Goal: Task Accomplishment & Management: Use online tool/utility

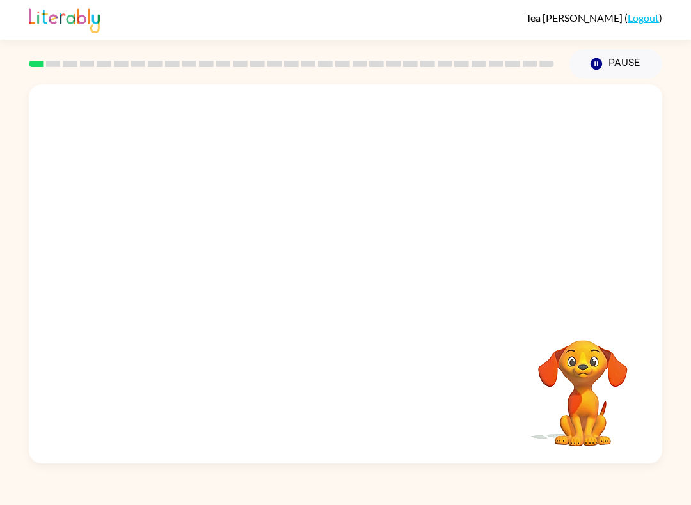
click at [188, 244] on video "Your browser must support playing .mp4 files to use Literably. Please try using…" at bounding box center [345, 198] width 633 height 229
click at [181, 251] on video "Your browser must support playing .mp4 files to use Literably. Please try using…" at bounding box center [345, 198] width 633 height 229
click at [336, 273] on div at bounding box center [345, 280] width 82 height 47
click at [370, 306] on div at bounding box center [345, 273] width 633 height 379
click at [334, 291] on div at bounding box center [345, 280] width 82 height 47
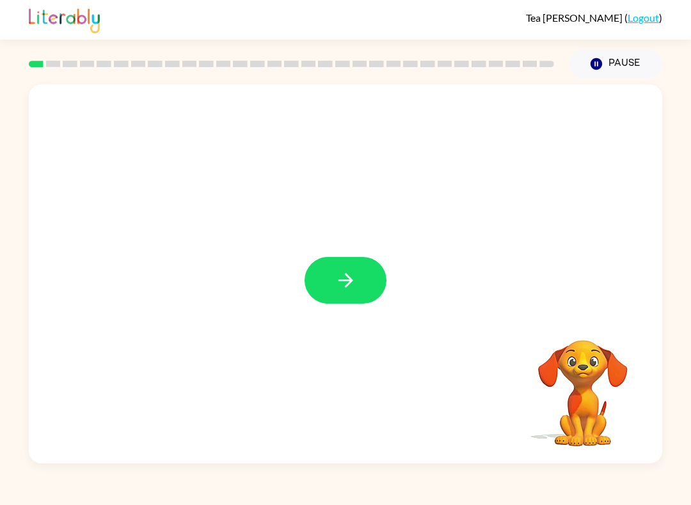
click at [337, 303] on button "button" at bounding box center [345, 280] width 82 height 47
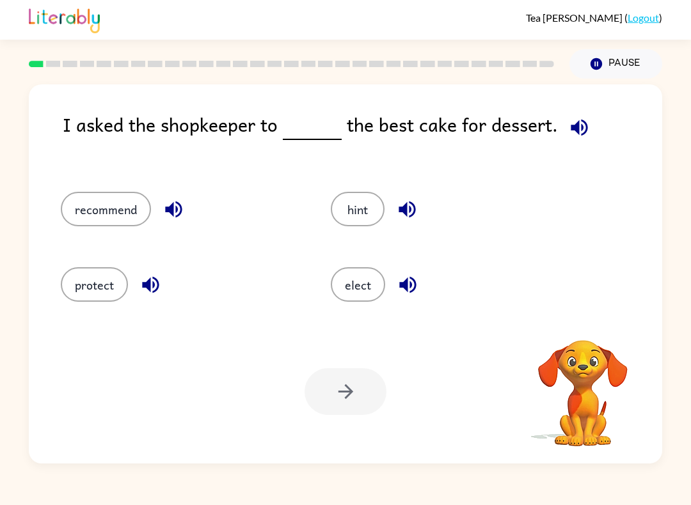
click at [107, 219] on button "recommend" at bounding box center [106, 209] width 90 height 35
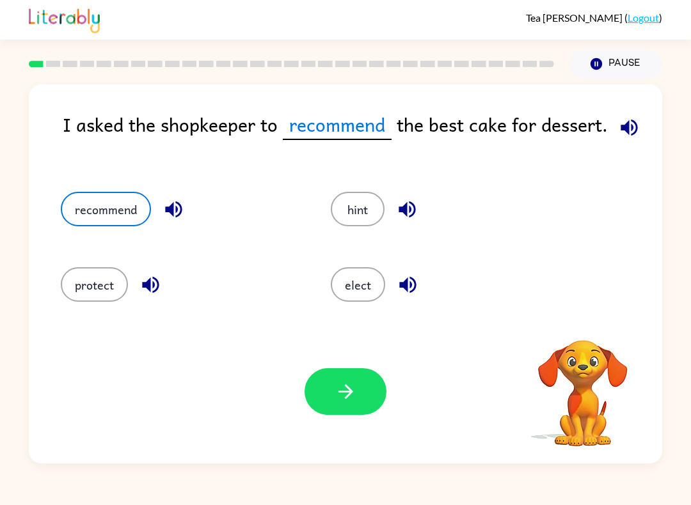
click at [353, 395] on icon "button" at bounding box center [345, 392] width 22 height 22
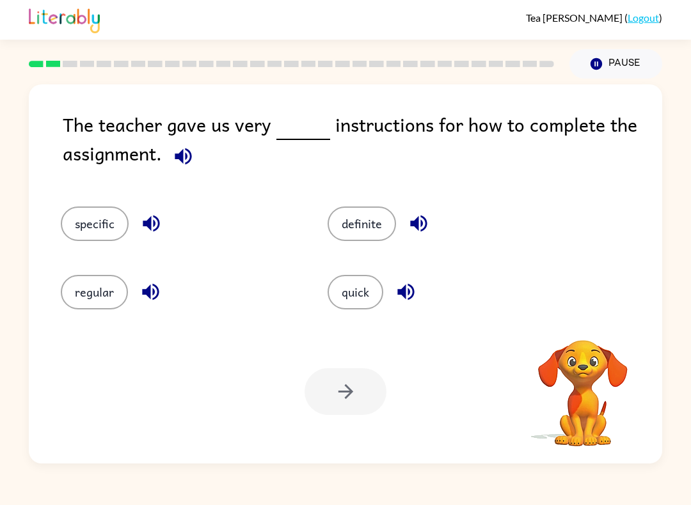
click at [95, 217] on button "specific" at bounding box center [95, 224] width 68 height 35
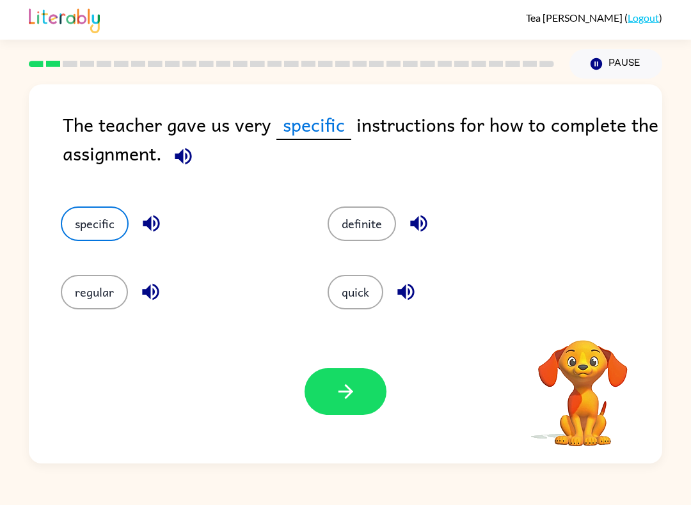
click at [352, 389] on icon "button" at bounding box center [345, 392] width 22 height 22
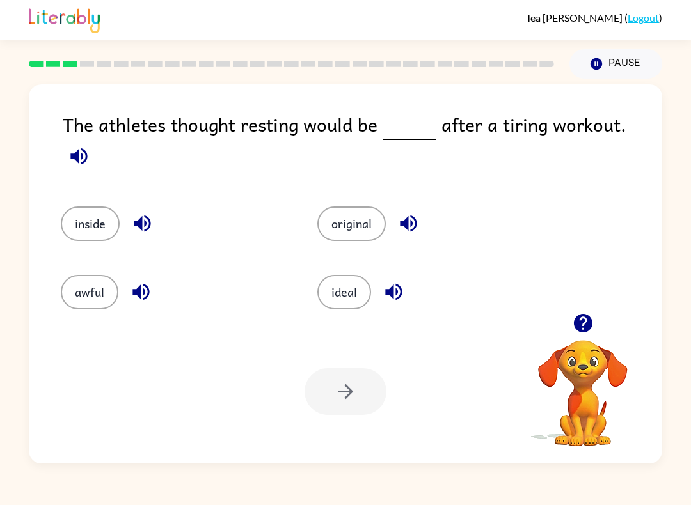
click at [82, 211] on button "inside" at bounding box center [90, 224] width 59 height 35
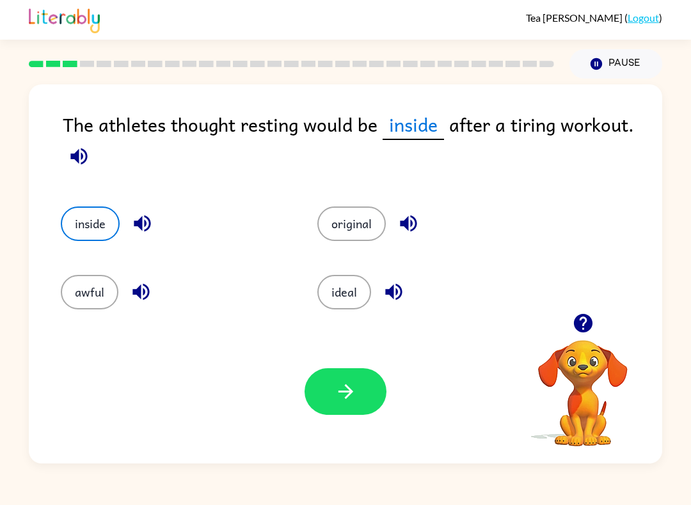
click at [328, 390] on button "button" at bounding box center [345, 391] width 82 height 47
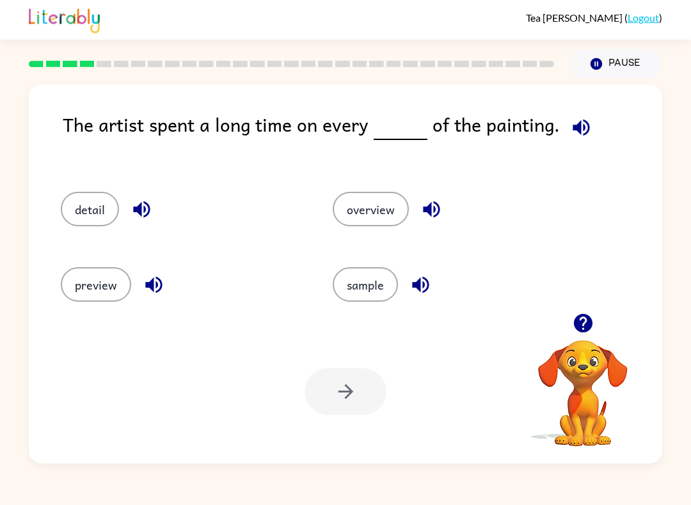
click at [79, 207] on button "detail" at bounding box center [90, 209] width 58 height 35
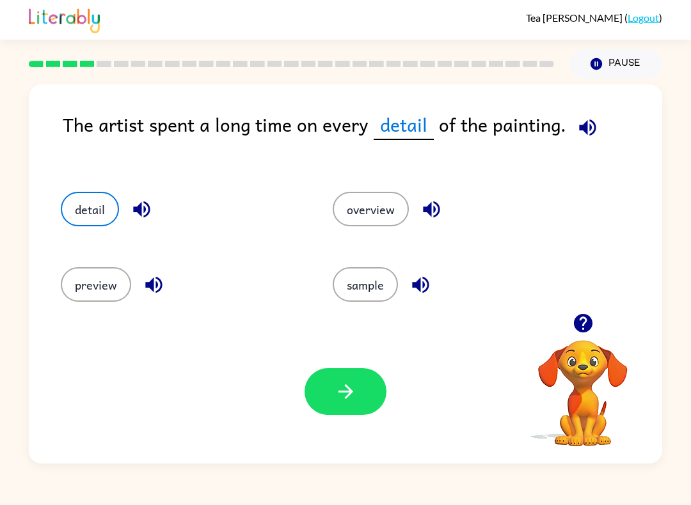
click at [328, 411] on button "button" at bounding box center [345, 391] width 82 height 47
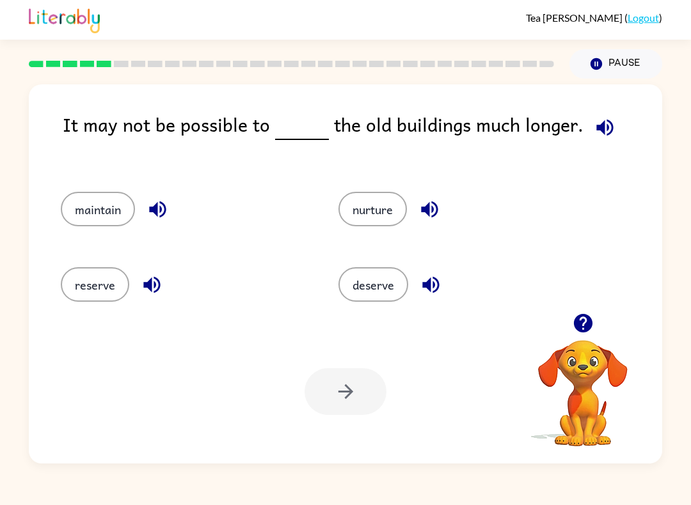
click at [107, 216] on button "maintain" at bounding box center [98, 209] width 74 height 35
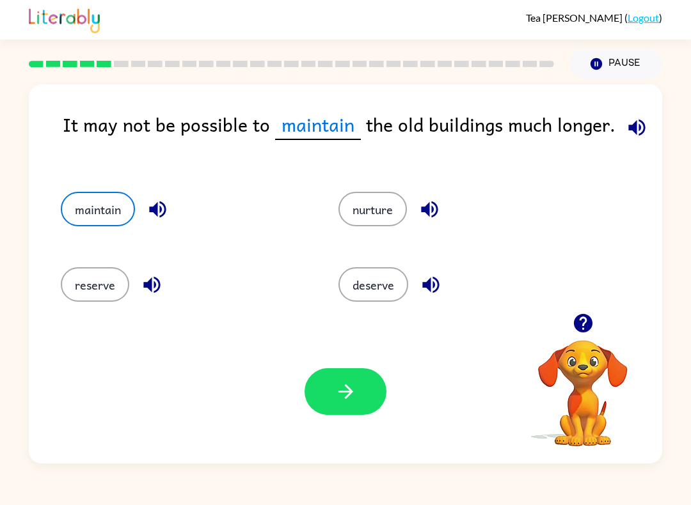
click at [336, 400] on icon "button" at bounding box center [345, 392] width 22 height 22
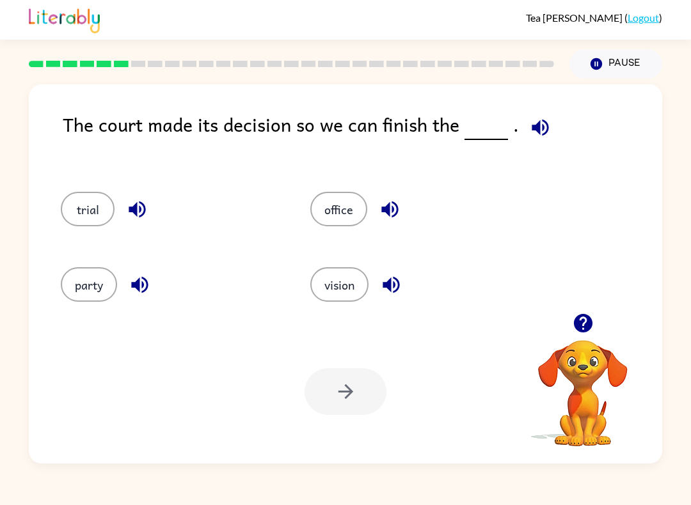
click at [73, 203] on button "trial" at bounding box center [88, 209] width 54 height 35
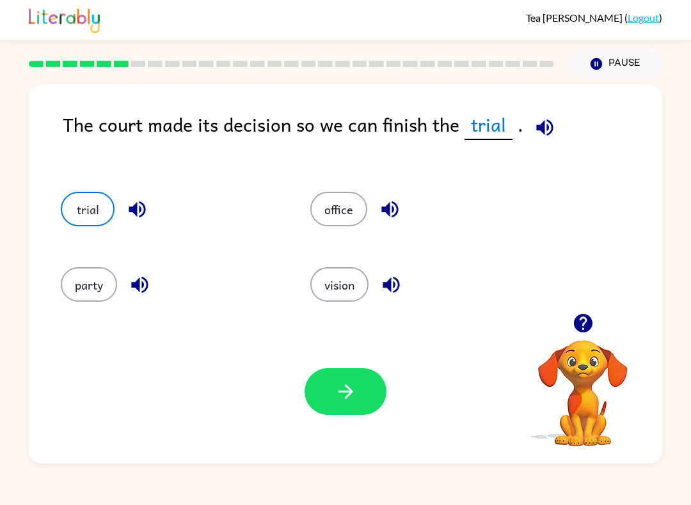
click at [343, 413] on button "button" at bounding box center [345, 391] width 82 height 47
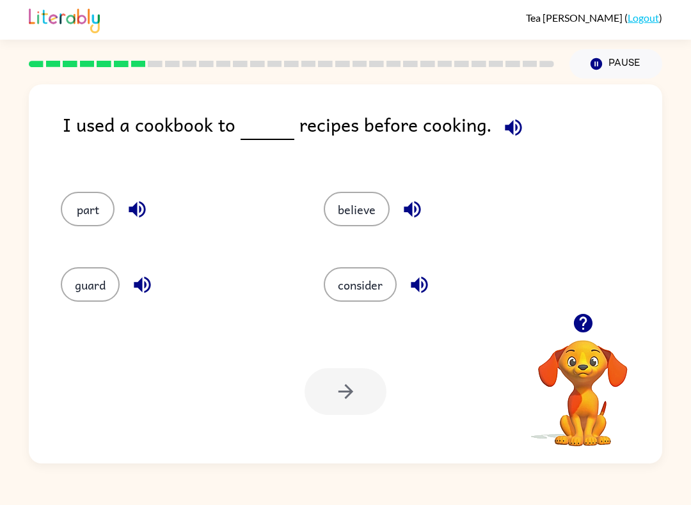
click at [370, 279] on button "consider" at bounding box center [360, 284] width 73 height 35
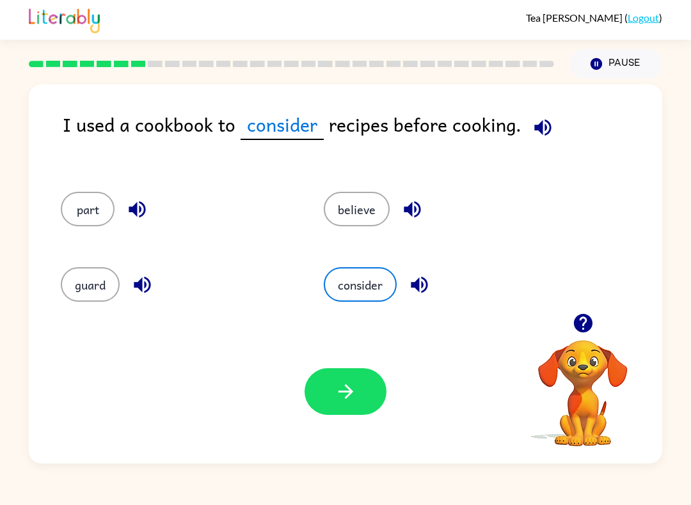
click at [360, 392] on button "button" at bounding box center [345, 391] width 82 height 47
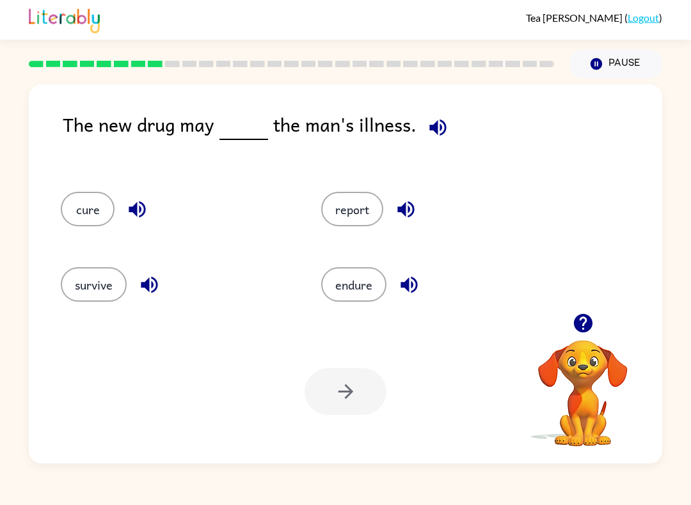
click at [85, 215] on button "cure" at bounding box center [88, 209] width 54 height 35
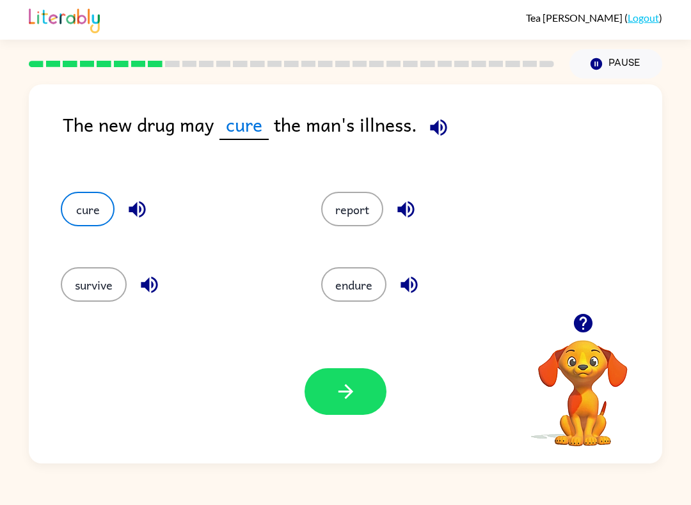
click at [370, 395] on button "button" at bounding box center [345, 391] width 82 height 47
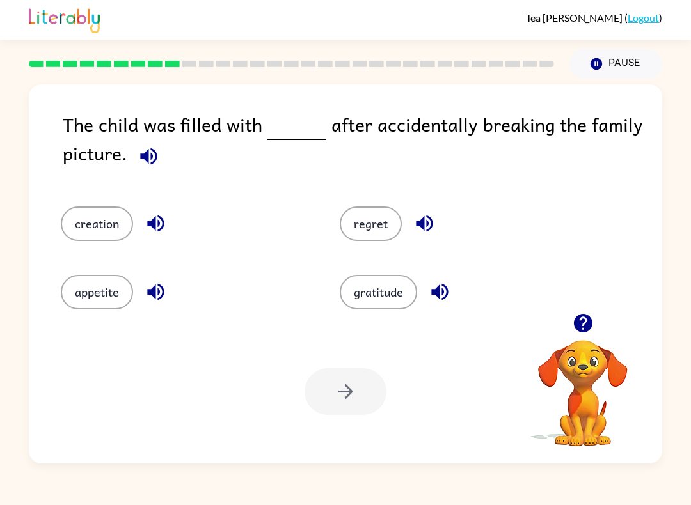
click at [565, 466] on div "Tea [PERSON_NAME] ( Logout ) Pause Pause The child was filled with after accide…" at bounding box center [345, 252] width 691 height 505
click at [398, 218] on button "regret" at bounding box center [371, 224] width 62 height 35
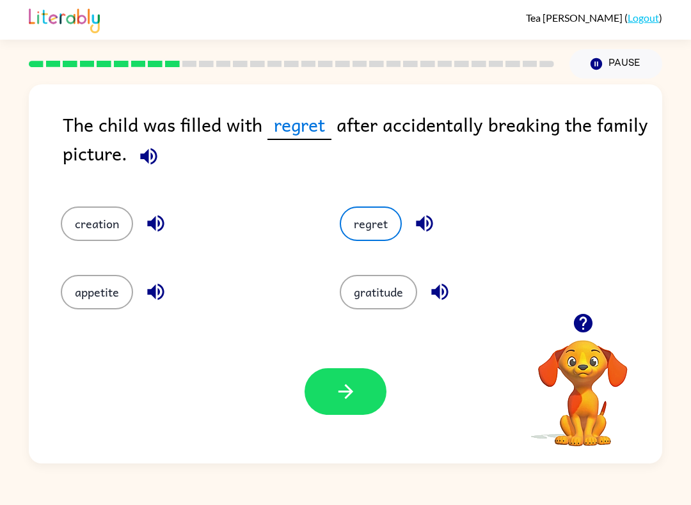
click at [341, 404] on button "button" at bounding box center [345, 391] width 82 height 47
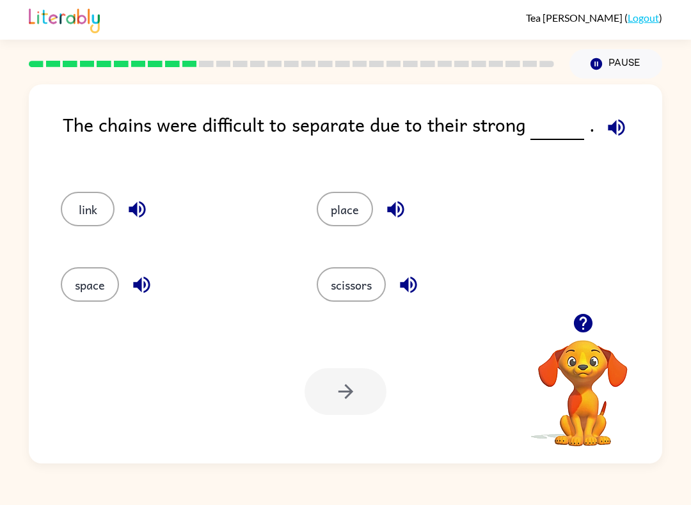
click at [82, 201] on button "link" at bounding box center [88, 209] width 54 height 35
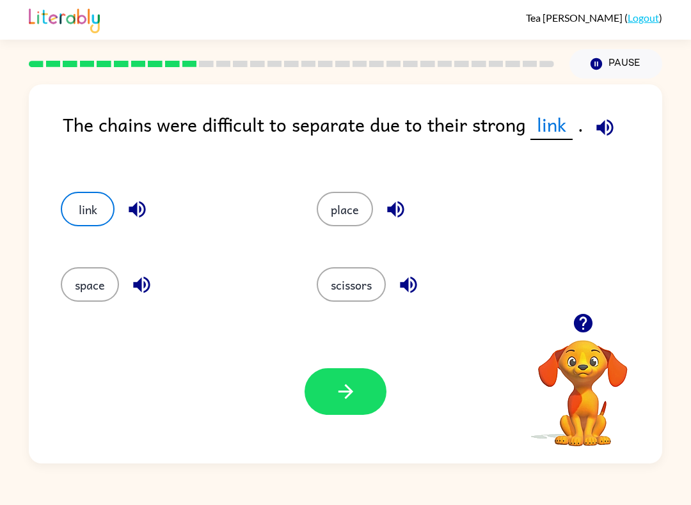
click at [365, 397] on button "button" at bounding box center [345, 391] width 82 height 47
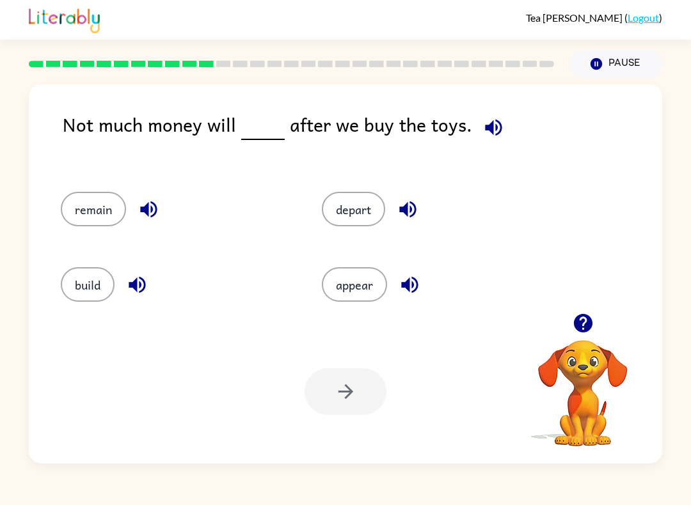
click at [85, 224] on button "remain" at bounding box center [93, 209] width 65 height 35
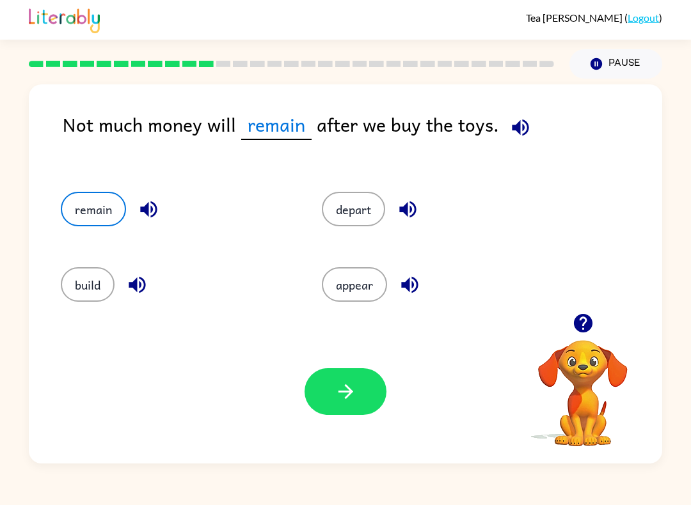
click at [339, 405] on button "button" at bounding box center [345, 391] width 82 height 47
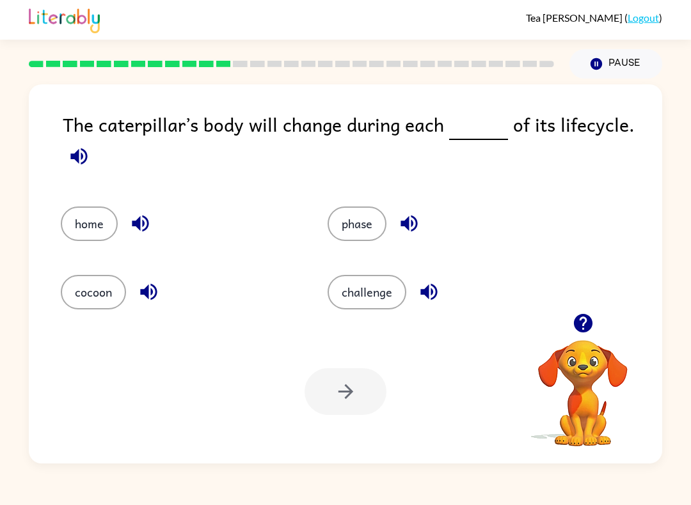
click at [364, 226] on button "phase" at bounding box center [356, 224] width 59 height 35
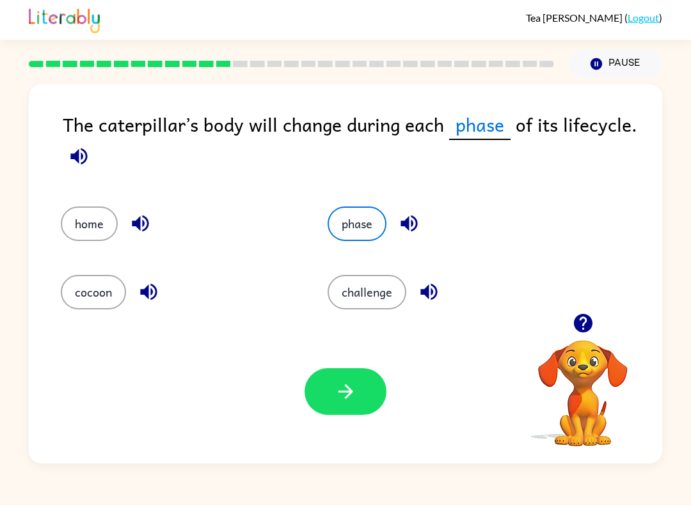
click at [366, 389] on button "button" at bounding box center [345, 391] width 82 height 47
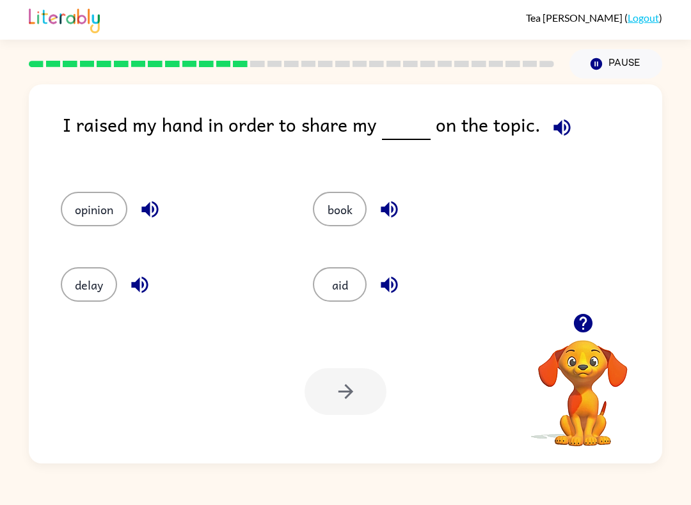
click at [92, 223] on button "opinion" at bounding box center [94, 209] width 67 height 35
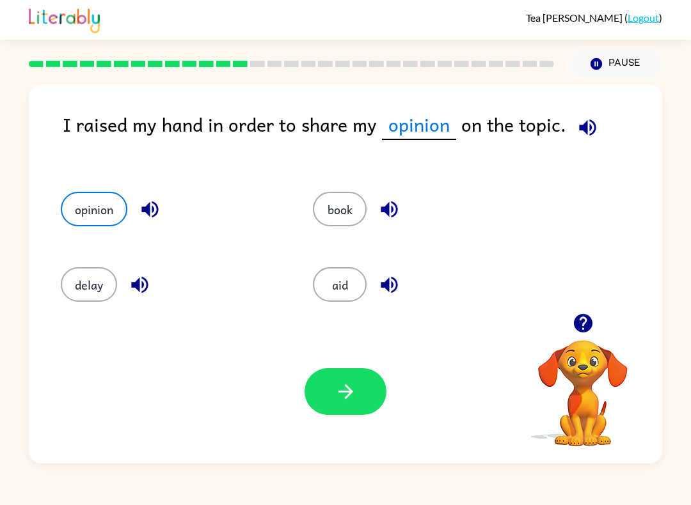
click at [355, 413] on button "button" at bounding box center [345, 391] width 82 height 47
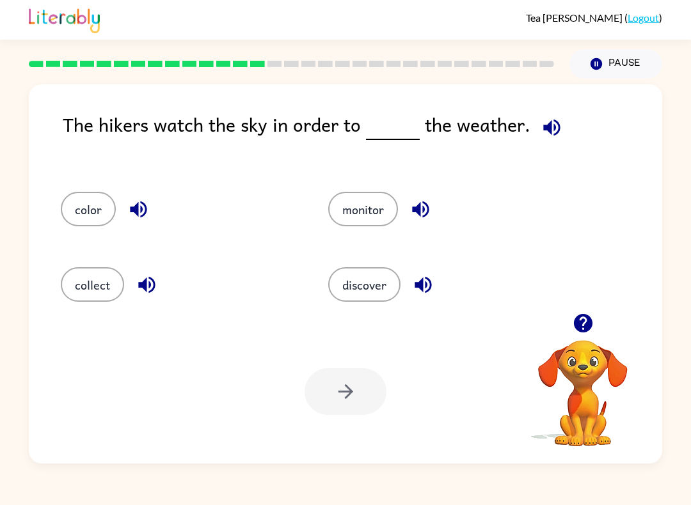
click at [379, 212] on button "monitor" at bounding box center [363, 209] width 70 height 35
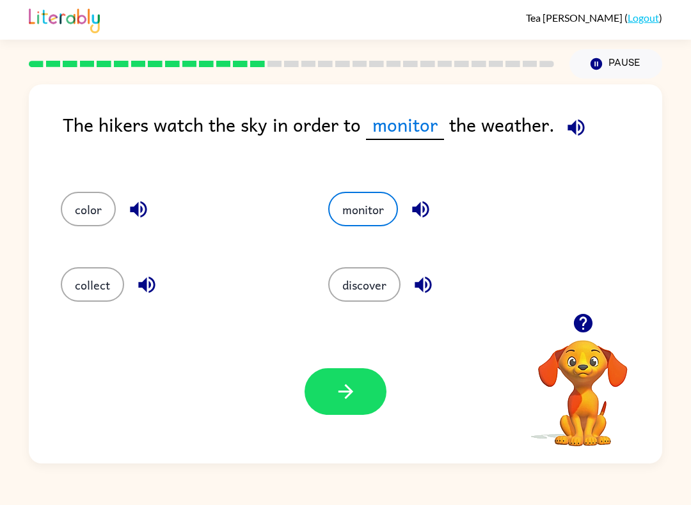
click at [354, 398] on icon "button" at bounding box center [345, 392] width 22 height 22
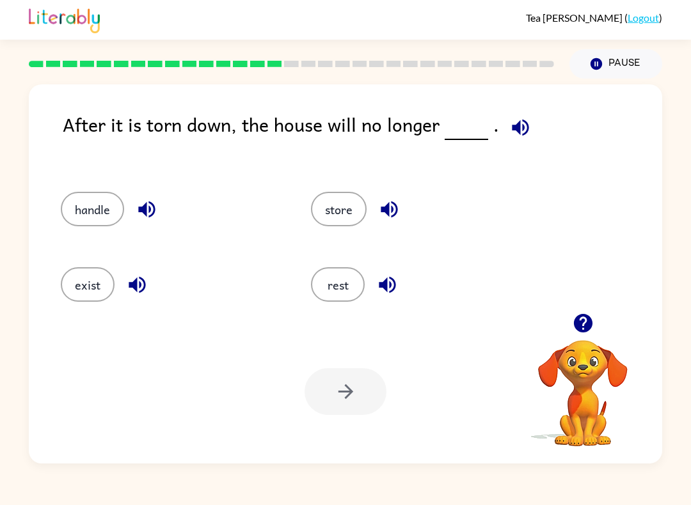
click at [81, 283] on button "exist" at bounding box center [88, 284] width 54 height 35
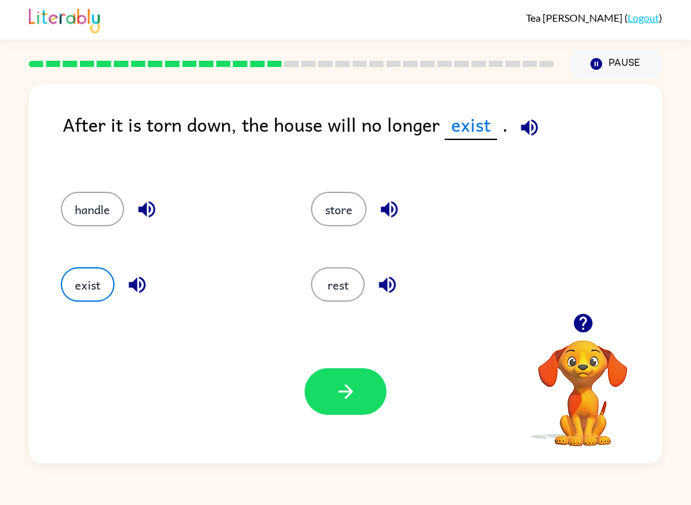
click at [382, 385] on button "button" at bounding box center [345, 391] width 82 height 47
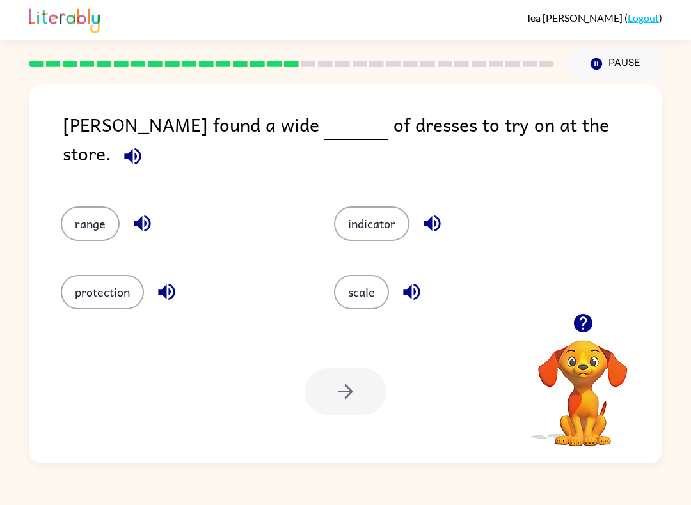
click at [85, 286] on button "protection" at bounding box center [102, 292] width 83 height 35
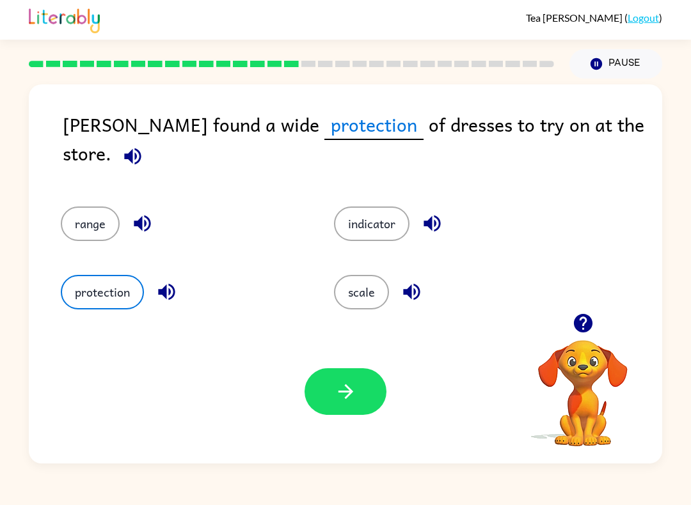
click at [352, 411] on button "button" at bounding box center [345, 391] width 82 height 47
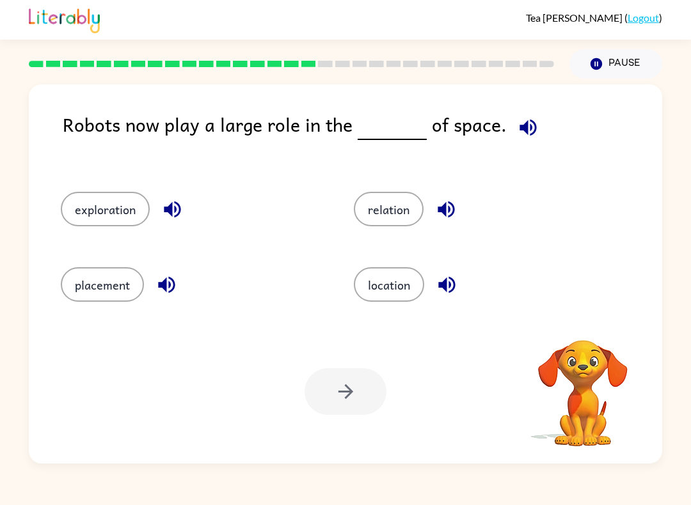
click at [344, 411] on div at bounding box center [345, 391] width 82 height 47
click at [612, 104] on div "Robots now play a large role in the of space. exploration relation placement lo…" at bounding box center [345, 273] width 633 height 379
click at [88, 221] on button "exploration" at bounding box center [105, 209] width 89 height 35
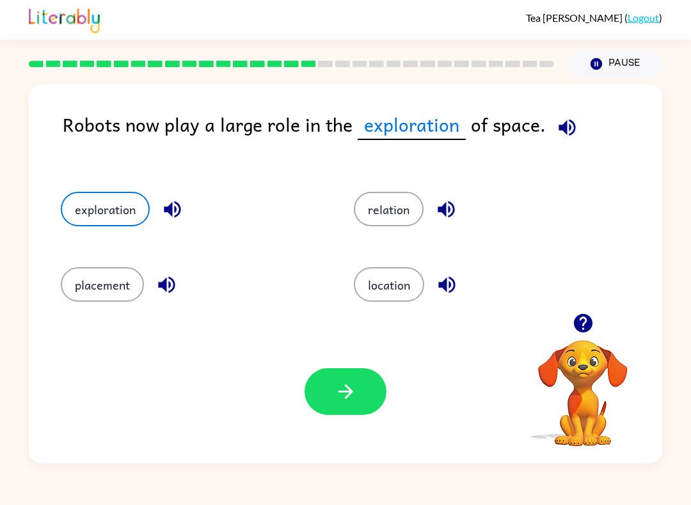
click at [365, 408] on button "button" at bounding box center [345, 391] width 82 height 47
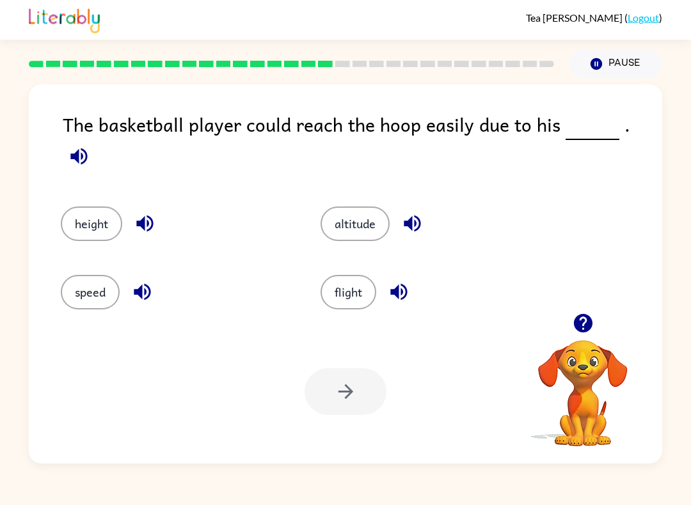
click at [94, 188] on div "height" at bounding box center [166, 216] width 260 height 68
click at [73, 207] on button "height" at bounding box center [91, 224] width 61 height 35
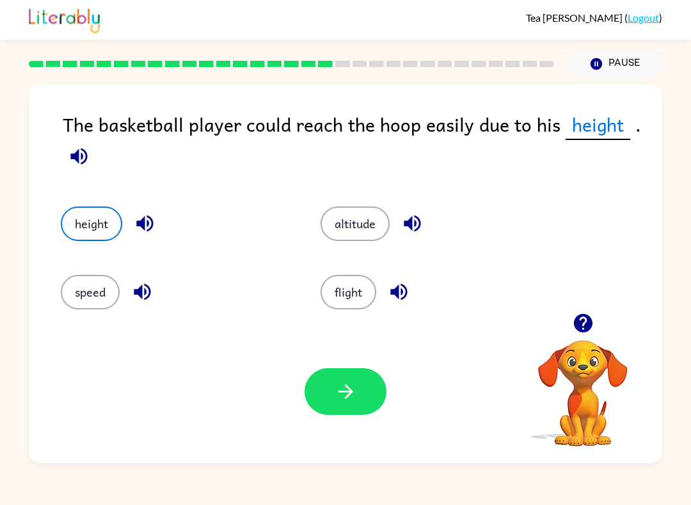
click at [372, 391] on button "button" at bounding box center [345, 391] width 82 height 47
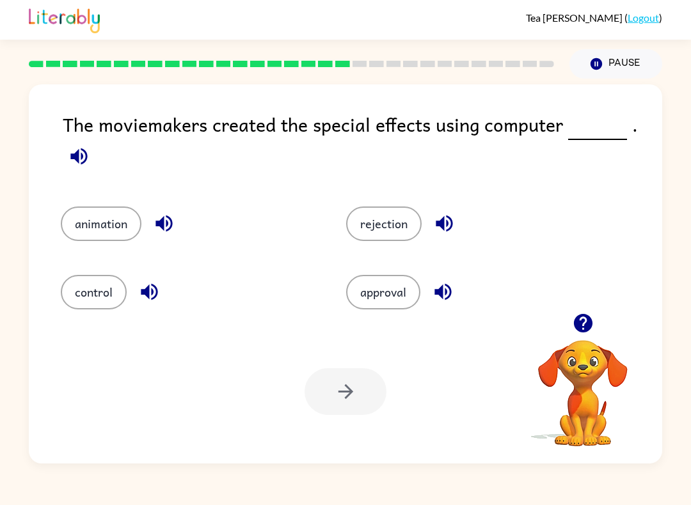
click at [91, 216] on button "animation" at bounding box center [101, 224] width 81 height 35
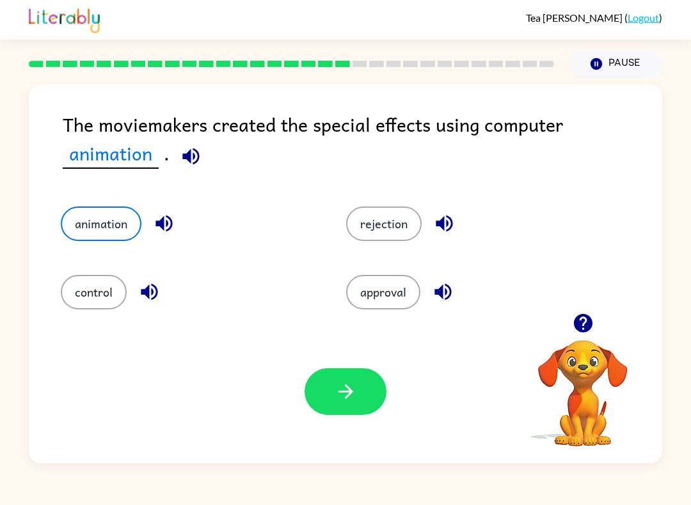
click at [359, 408] on button "button" at bounding box center [345, 391] width 82 height 47
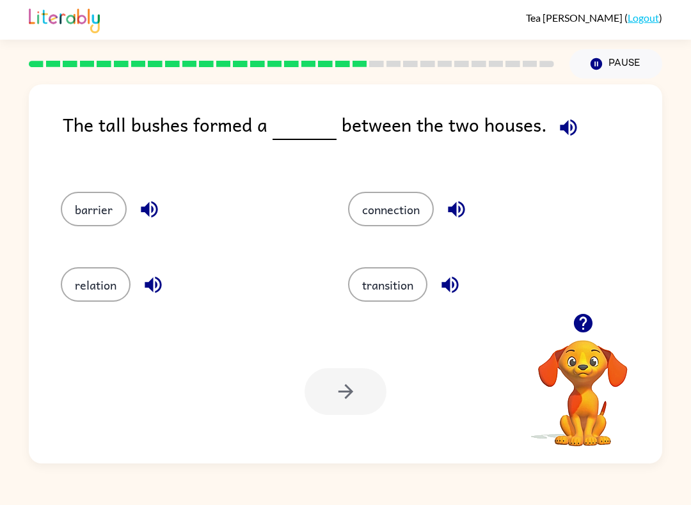
click at [77, 194] on button "barrier" at bounding box center [94, 209] width 66 height 35
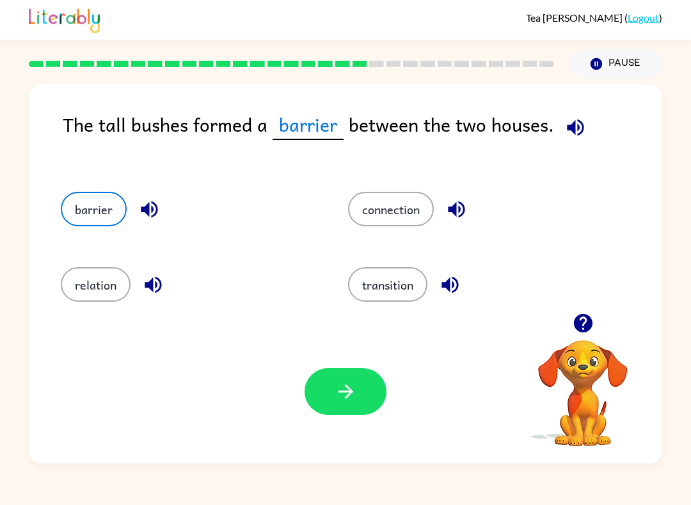
click at [368, 404] on button "button" at bounding box center [345, 391] width 82 height 47
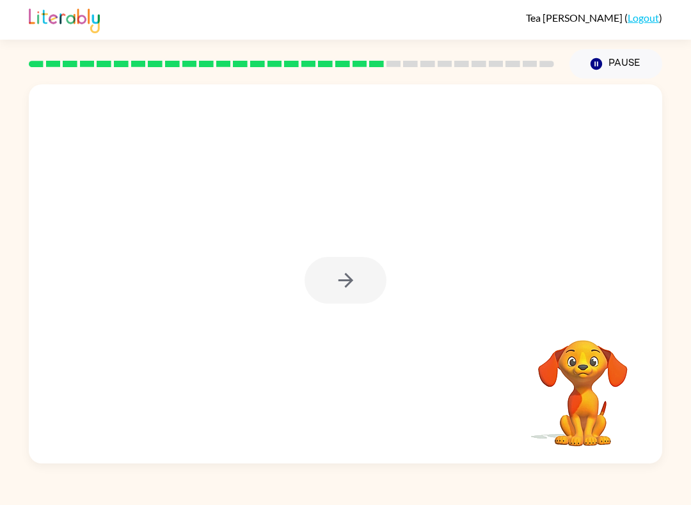
click at [366, 284] on div at bounding box center [345, 280] width 82 height 47
click at [540, 479] on div "Tea [PERSON_NAME] ( Logout ) Pause Pause Your browser must support playing .mp4…" at bounding box center [345, 252] width 691 height 505
click at [354, 271] on icon "button" at bounding box center [345, 280] width 22 height 22
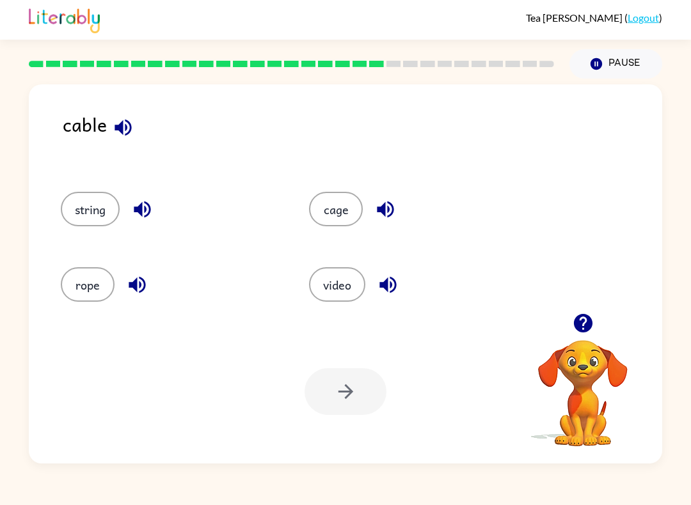
click at [87, 171] on div "string" at bounding box center [160, 205] width 248 height 75
click at [93, 206] on button "string" at bounding box center [90, 209] width 59 height 35
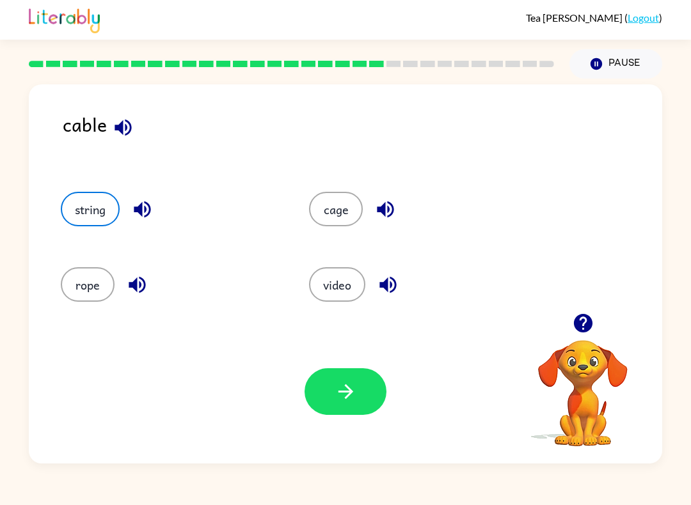
click at [353, 387] on icon "button" at bounding box center [345, 392] width 22 height 22
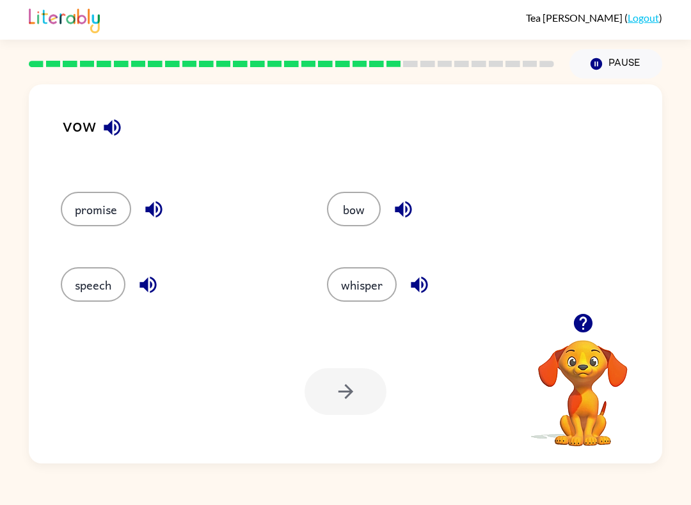
click at [580, 315] on icon "button" at bounding box center [582, 323] width 19 height 19
click at [93, 210] on button "promise" at bounding box center [96, 209] width 70 height 35
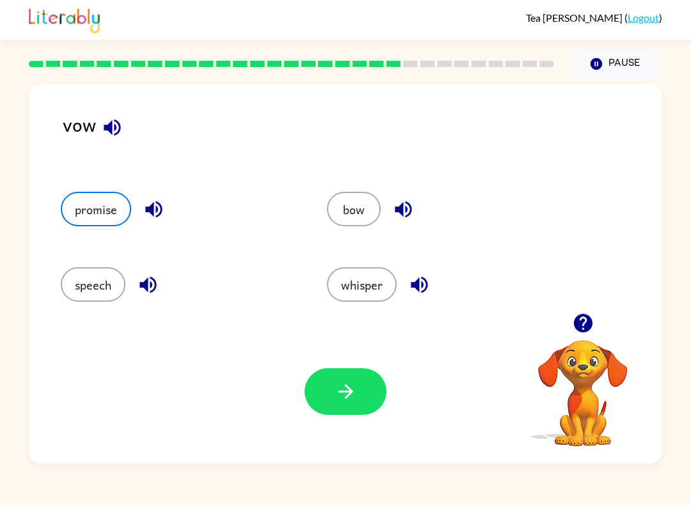
click at [367, 407] on button "button" at bounding box center [345, 391] width 82 height 47
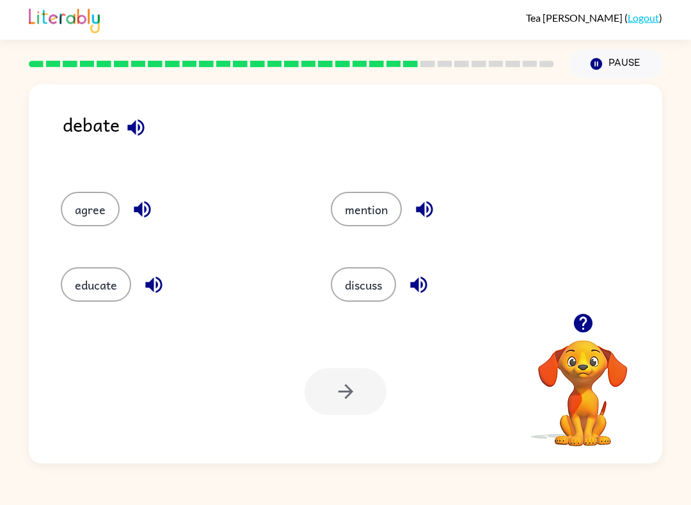
click at [359, 216] on button "mention" at bounding box center [366, 209] width 71 height 35
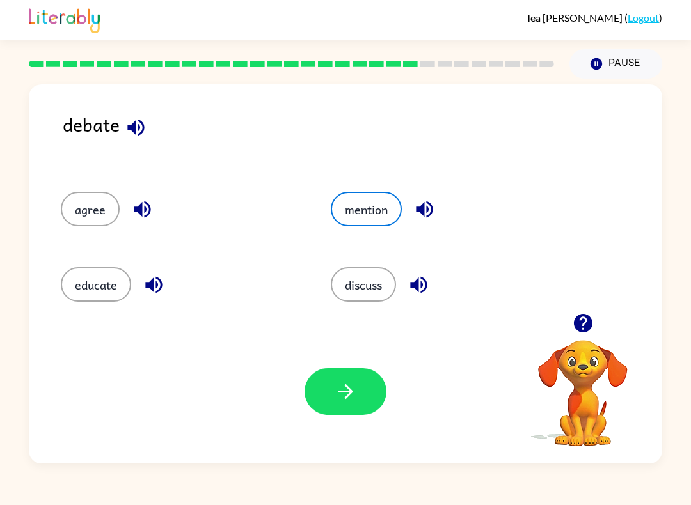
click at [354, 288] on button "discuss" at bounding box center [363, 284] width 65 height 35
click at [388, 379] on div "Your browser must support playing .mp4 files to use Literably. Please try using…" at bounding box center [345, 392] width 633 height 144
click at [359, 405] on button "button" at bounding box center [345, 391] width 82 height 47
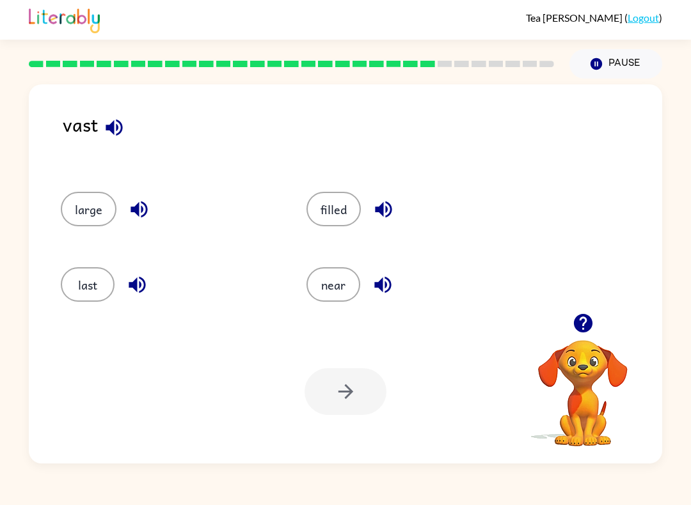
click at [318, 262] on div "near" at bounding box center [405, 280] width 246 height 75
click at [336, 301] on button "near" at bounding box center [333, 284] width 54 height 35
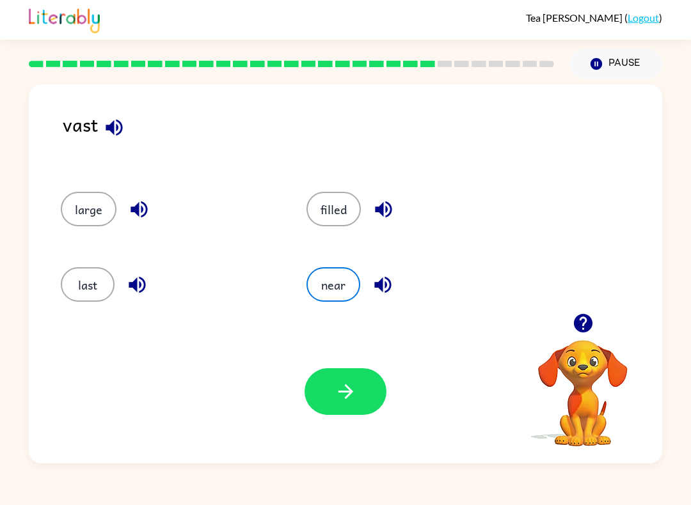
click at [338, 397] on icon "button" at bounding box center [345, 392] width 22 height 22
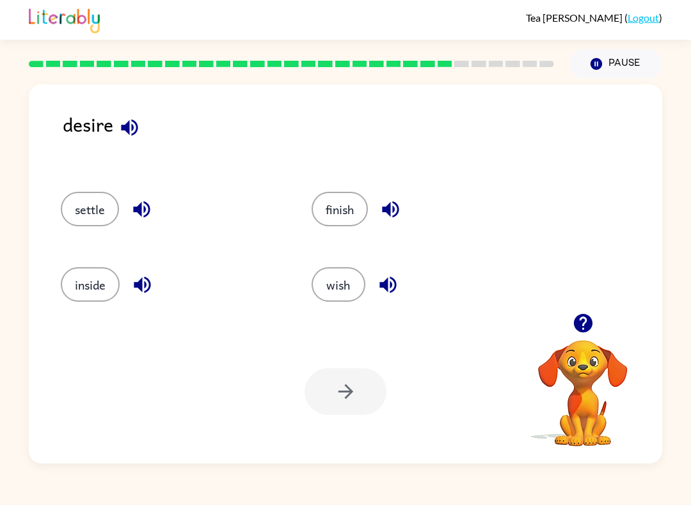
click at [341, 285] on button "wish" at bounding box center [338, 284] width 54 height 35
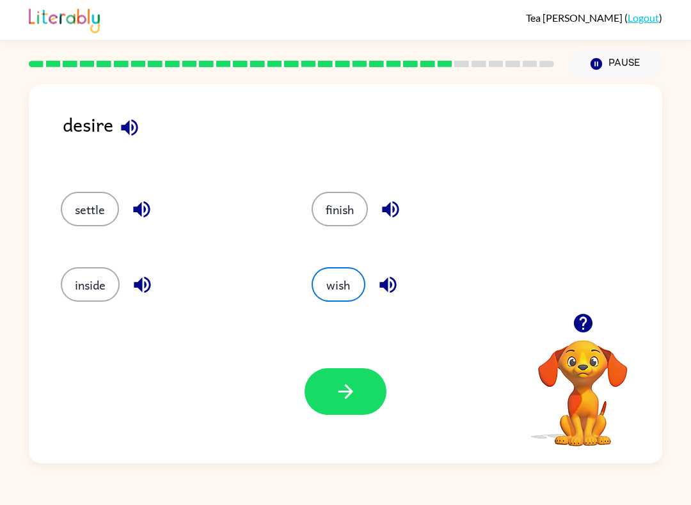
click at [351, 382] on icon "button" at bounding box center [345, 392] width 22 height 22
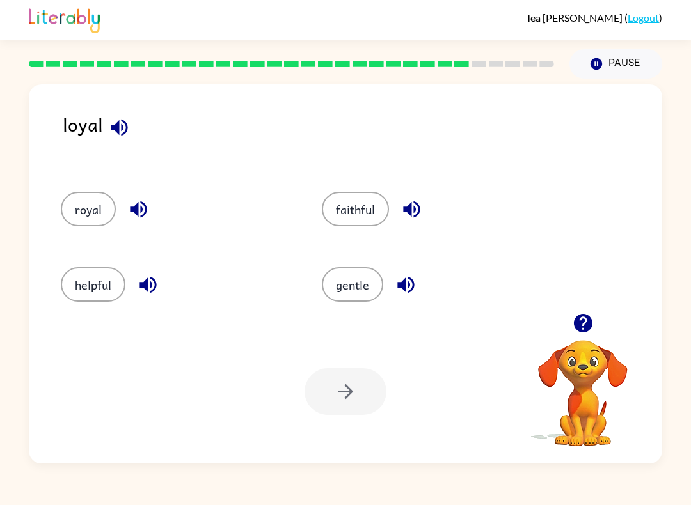
click at [353, 300] on button "gentle" at bounding box center [352, 284] width 61 height 35
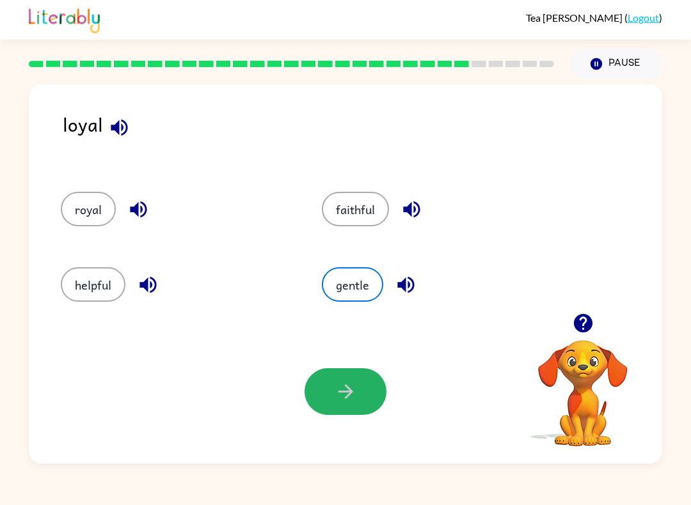
click at [359, 382] on button "button" at bounding box center [345, 391] width 82 height 47
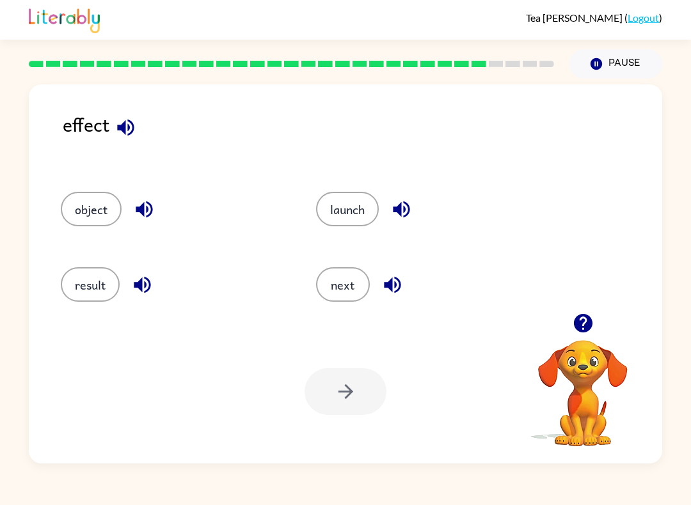
click at [82, 279] on button "result" at bounding box center [90, 284] width 59 height 35
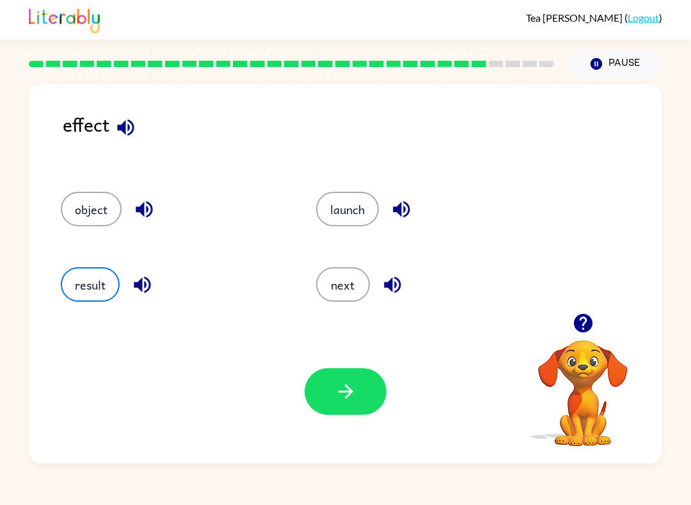
click at [351, 407] on button "button" at bounding box center [345, 391] width 82 height 47
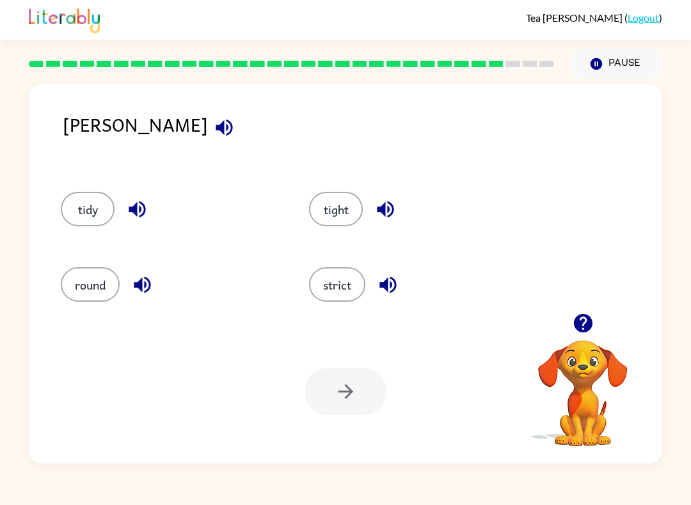
click at [316, 283] on button "strict" at bounding box center [337, 284] width 56 height 35
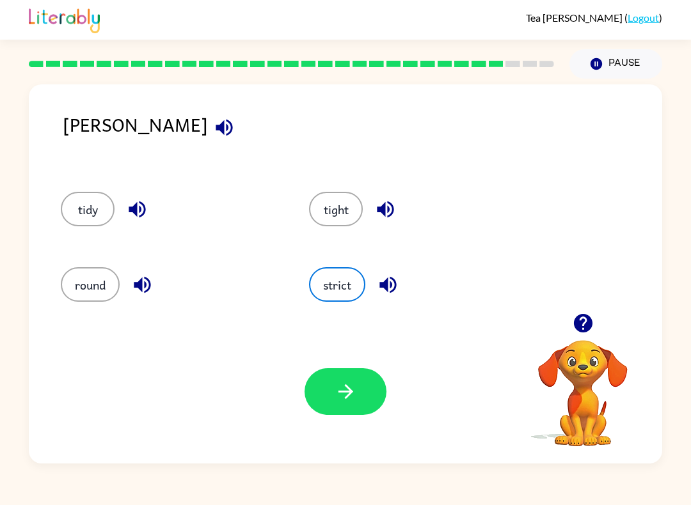
click at [349, 271] on button "strict" at bounding box center [337, 284] width 56 height 35
click at [360, 396] on button "button" at bounding box center [345, 391] width 82 height 47
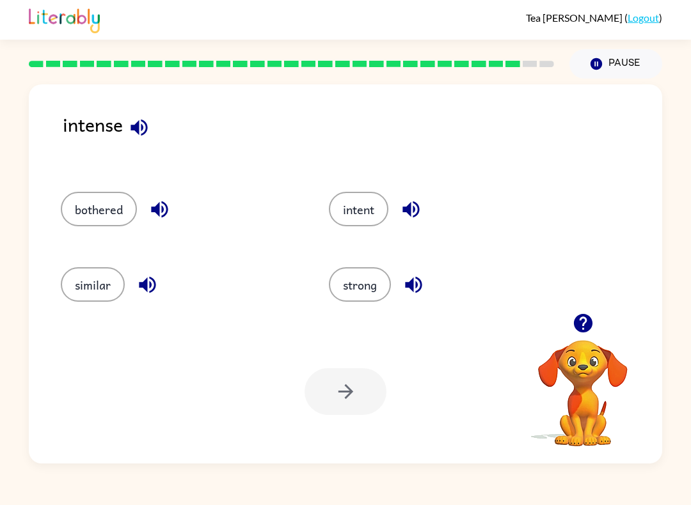
click at [370, 269] on button "strong" at bounding box center [360, 284] width 62 height 35
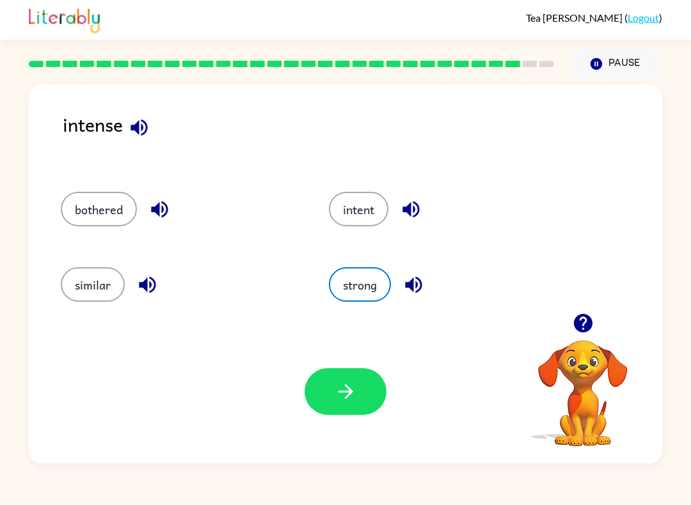
click at [377, 391] on button "button" at bounding box center [345, 391] width 82 height 47
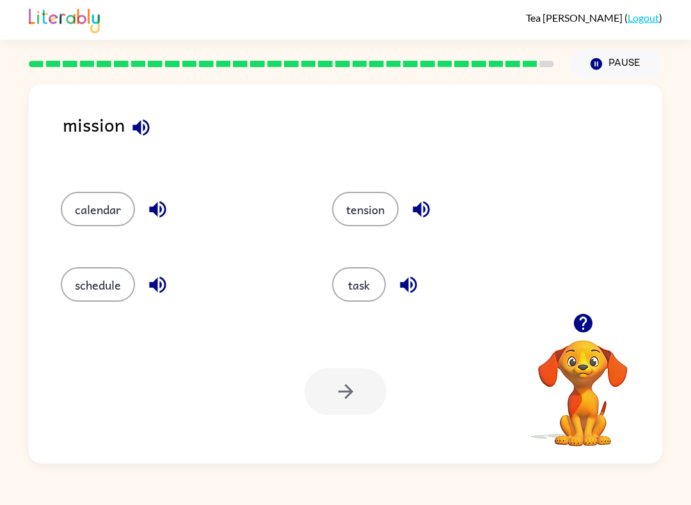
click at [366, 265] on div "task" at bounding box center [443, 280] width 271 height 75
click at [358, 290] on button "task" at bounding box center [359, 284] width 54 height 35
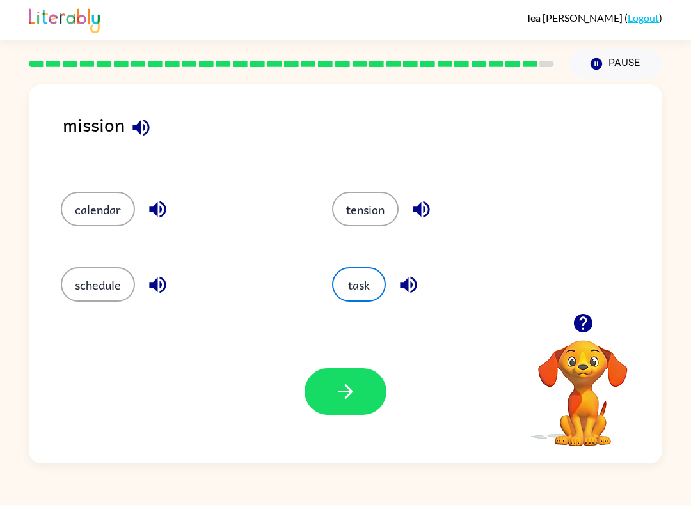
click at [360, 391] on button "button" at bounding box center [345, 391] width 82 height 47
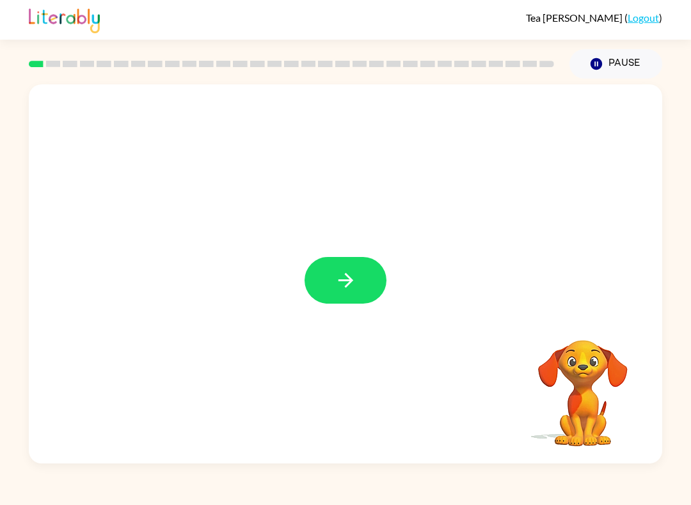
click at [334, 271] on icon "button" at bounding box center [345, 280] width 22 height 22
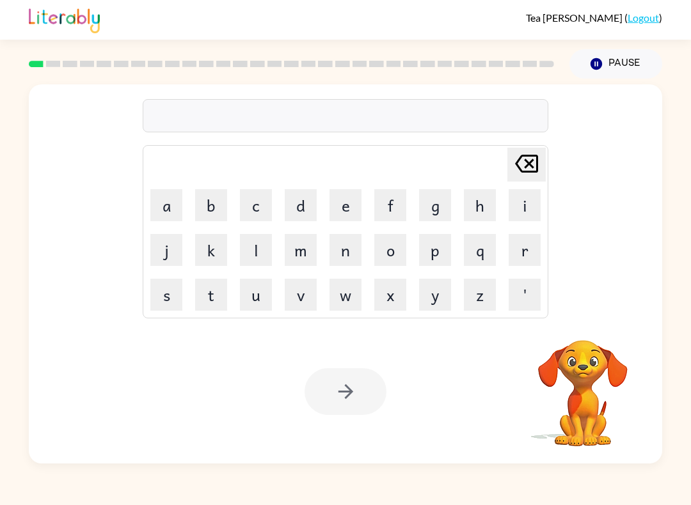
click at [206, 196] on button "b" at bounding box center [211, 205] width 32 height 32
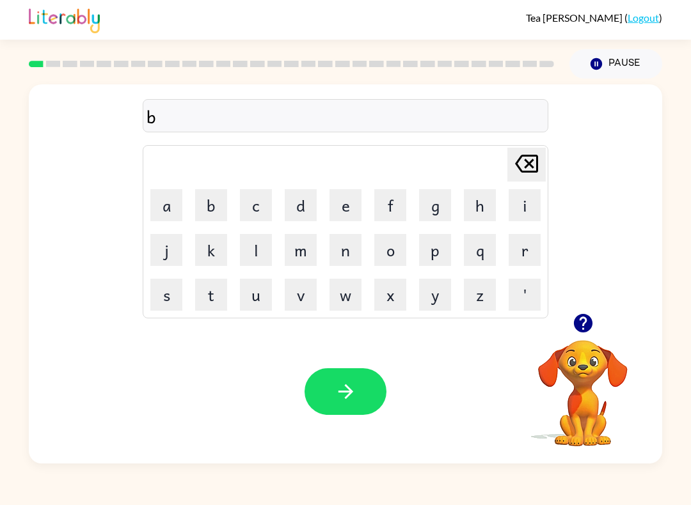
click at [391, 255] on button "o" at bounding box center [390, 250] width 32 height 32
click at [161, 204] on button "a" at bounding box center [166, 205] width 32 height 32
click at [524, 159] on icon "[PERSON_NAME] last character input" at bounding box center [526, 163] width 31 height 31
click at [526, 164] on icon "[PERSON_NAME] last character input" at bounding box center [526, 163] width 31 height 31
click at [389, 260] on button "o" at bounding box center [390, 250] width 32 height 32
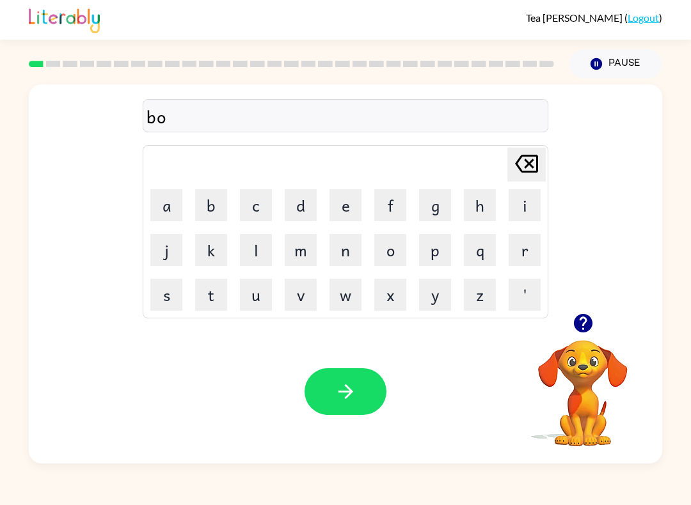
click at [159, 207] on button "a" at bounding box center [166, 205] width 32 height 32
click at [523, 252] on button "r" at bounding box center [524, 250] width 32 height 32
click at [296, 208] on button "d" at bounding box center [301, 205] width 32 height 32
click at [345, 203] on button "e" at bounding box center [345, 205] width 32 height 32
click at [517, 242] on button "r" at bounding box center [524, 250] width 32 height 32
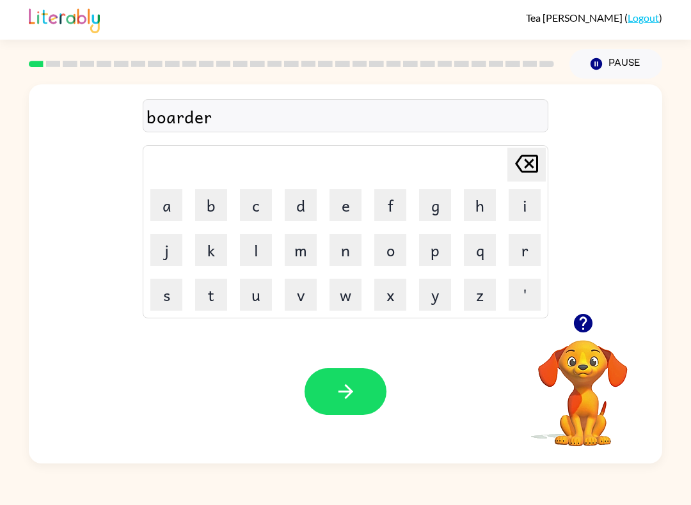
click at [335, 397] on icon "button" at bounding box center [345, 392] width 22 height 22
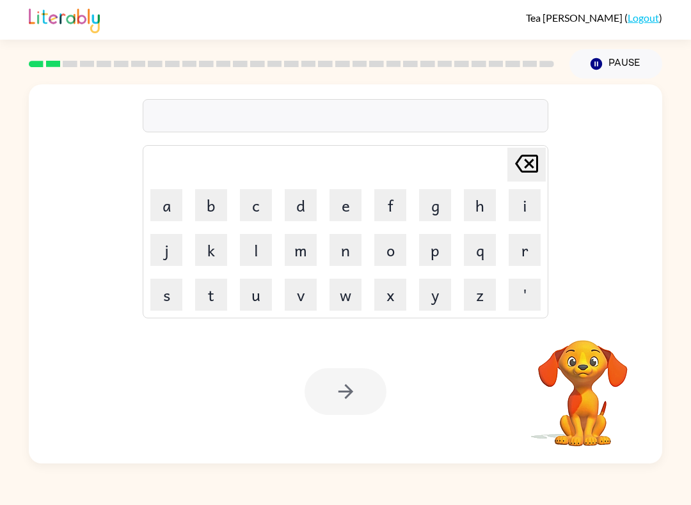
click at [509, 244] on button "r" at bounding box center [524, 250] width 32 height 32
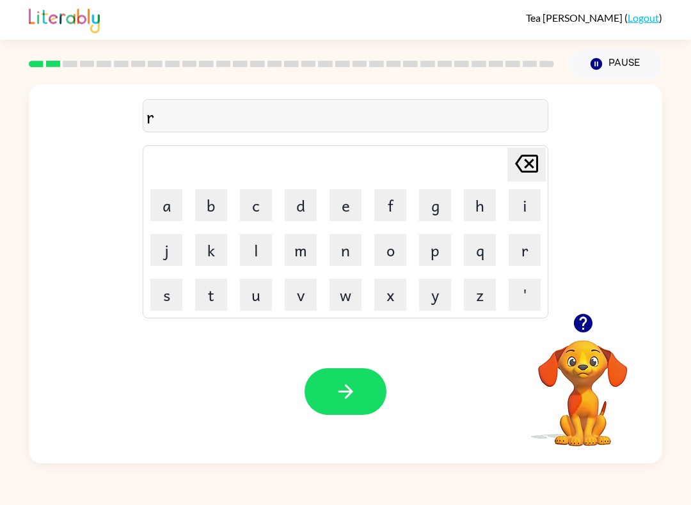
click at [389, 251] on button "o" at bounding box center [390, 250] width 32 height 32
click at [249, 288] on button "u" at bounding box center [256, 295] width 32 height 32
click at [351, 253] on button "n" at bounding box center [345, 250] width 32 height 32
click at [300, 204] on button "d" at bounding box center [301, 205] width 32 height 32
click at [357, 398] on button "button" at bounding box center [345, 391] width 82 height 47
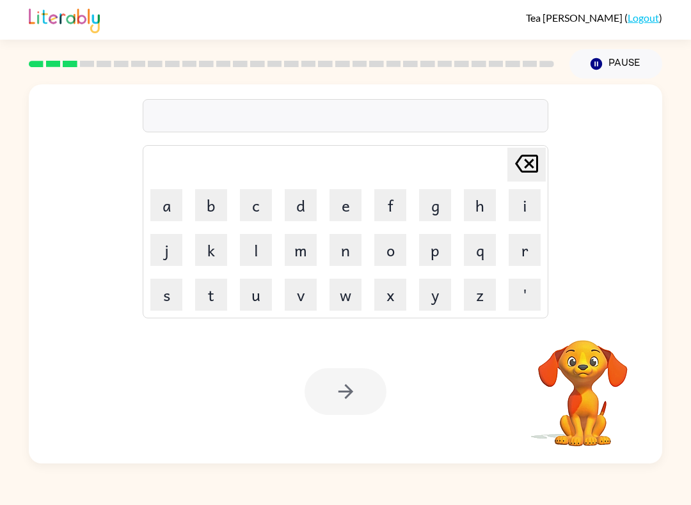
click at [256, 458] on div "Your browser must support playing .mp4 files to use Literably. Please try using…" at bounding box center [345, 392] width 633 height 144
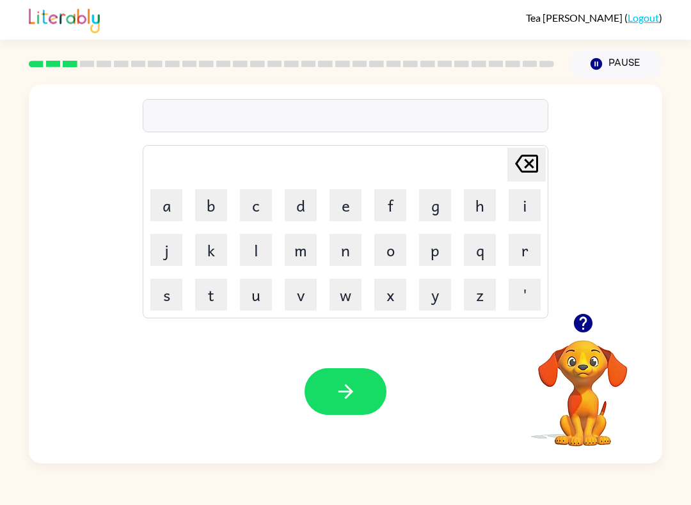
click at [301, 247] on button "m" at bounding box center [301, 250] width 32 height 32
click at [157, 199] on button "a" at bounding box center [166, 205] width 32 height 32
click at [206, 301] on button "t" at bounding box center [211, 295] width 32 height 32
click at [519, 211] on button "i" at bounding box center [524, 205] width 32 height 32
click at [391, 251] on button "o" at bounding box center [390, 250] width 32 height 32
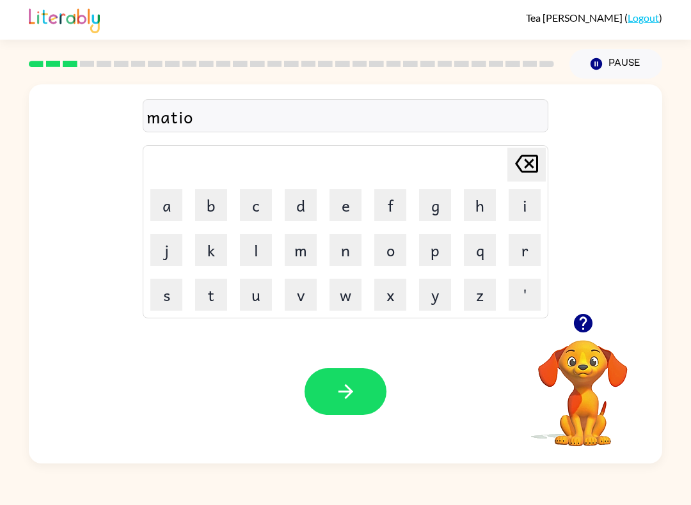
click at [512, 139] on div "matio Delete Delete last character input a b c d e f g h i j k l m n o p q r s …" at bounding box center [345, 199] width 405 height 239
click at [508, 157] on button "Delete Delete last character input" at bounding box center [526, 165] width 38 height 34
click at [527, 159] on icon "Delete Delete last character input" at bounding box center [526, 163] width 31 height 31
click at [530, 166] on icon "Delete Delete last character input" at bounding box center [526, 163] width 31 height 31
click at [171, 300] on button "s" at bounding box center [166, 295] width 32 height 32
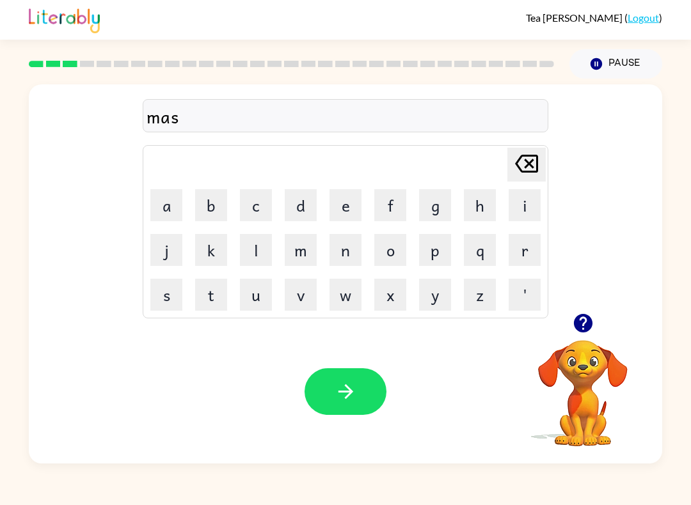
click at [484, 208] on button "h" at bounding box center [480, 205] width 32 height 32
click at [523, 210] on button "i" at bounding box center [524, 205] width 32 height 32
click at [344, 259] on button "n" at bounding box center [345, 250] width 32 height 32
click at [339, 204] on button "e" at bounding box center [345, 205] width 32 height 32
click at [499, 164] on td "Delete Delete last character input" at bounding box center [346, 164] width 402 height 35
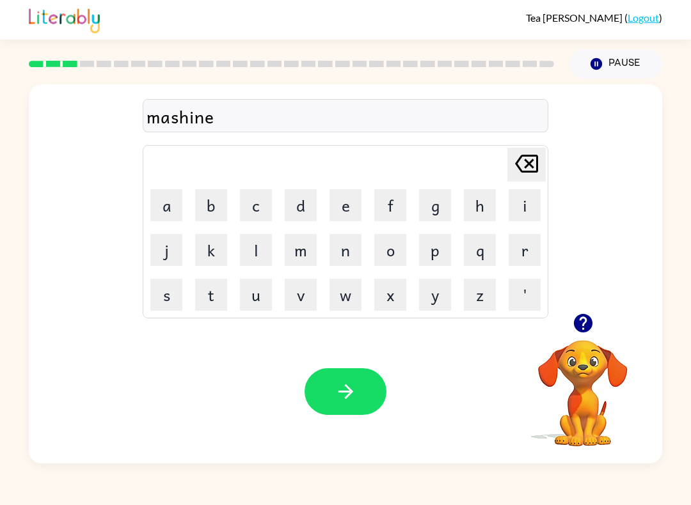
click at [316, 382] on button "button" at bounding box center [345, 391] width 82 height 47
click at [201, 295] on button "t" at bounding box center [211, 295] width 32 height 32
click at [522, 253] on button "r" at bounding box center [524, 250] width 32 height 32
click at [147, 207] on td "a" at bounding box center [166, 205] width 43 height 43
click at [163, 207] on button "a" at bounding box center [166, 205] width 32 height 32
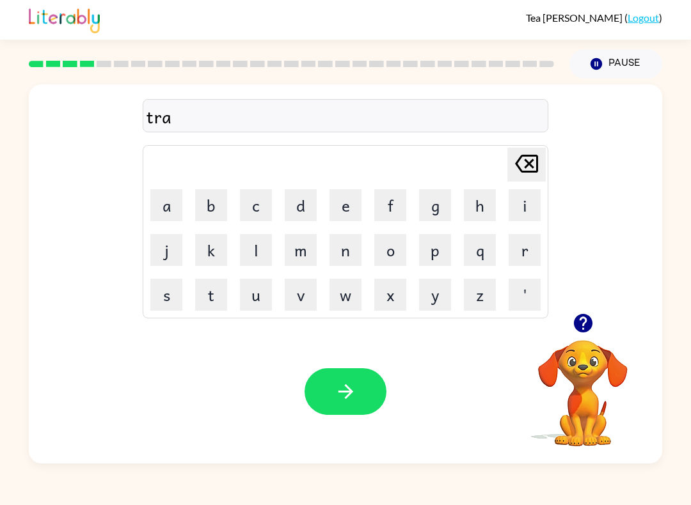
click at [521, 200] on button "i" at bounding box center [524, 205] width 32 height 32
click at [342, 251] on button "n" at bounding box center [345, 250] width 32 height 32
click at [313, 394] on button "button" at bounding box center [345, 391] width 82 height 47
click at [577, 326] on icon "button" at bounding box center [582, 323] width 19 height 19
click at [302, 207] on button "d" at bounding box center [301, 205] width 32 height 32
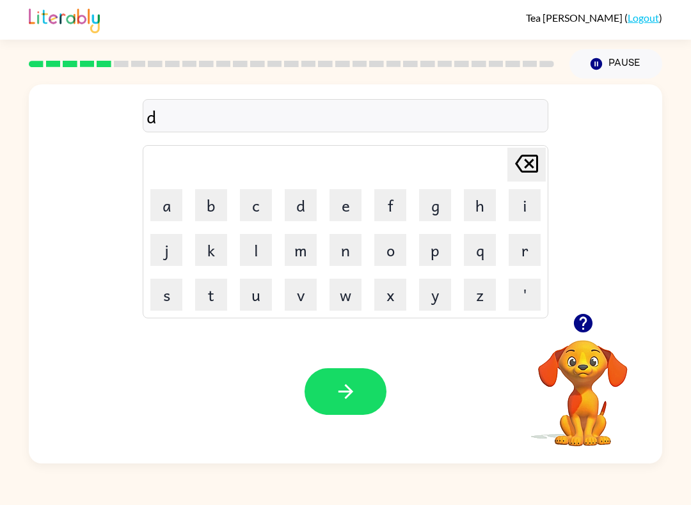
click at [342, 210] on button "e" at bounding box center [345, 205] width 32 height 32
click at [387, 208] on button "f" at bounding box center [390, 205] width 32 height 32
click at [336, 201] on button "e" at bounding box center [345, 205] width 32 height 32
click at [346, 249] on button "n" at bounding box center [345, 250] width 32 height 32
click at [168, 299] on button "s" at bounding box center [166, 295] width 32 height 32
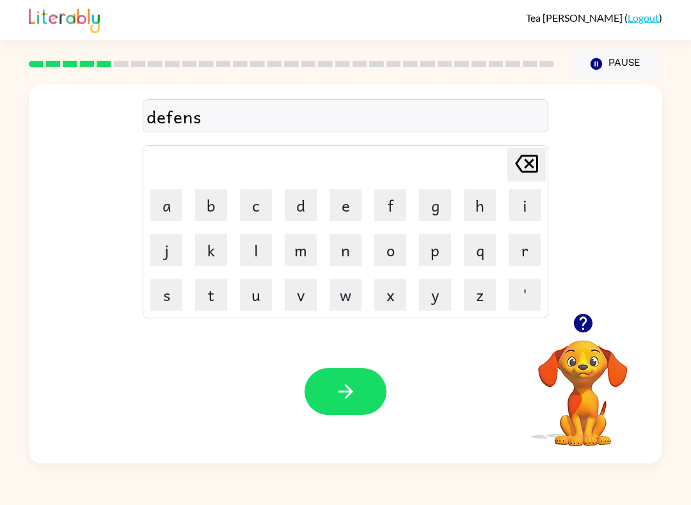
click at [528, 198] on button "i" at bounding box center [524, 205] width 32 height 32
click at [310, 293] on button "v" at bounding box center [301, 295] width 32 height 32
click at [349, 196] on button "e" at bounding box center [345, 205] width 32 height 32
click at [325, 391] on button "button" at bounding box center [345, 391] width 82 height 47
click at [303, 297] on button "v" at bounding box center [301, 295] width 32 height 32
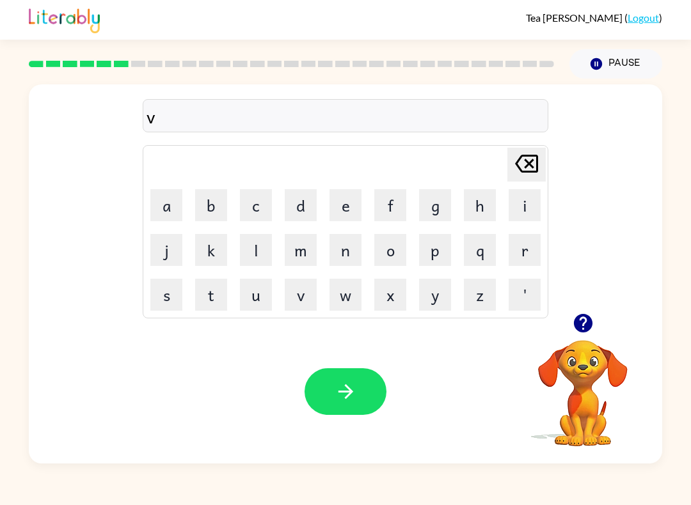
click at [178, 203] on button "a" at bounding box center [166, 205] width 32 height 32
click at [269, 212] on button "c" at bounding box center [256, 205] width 32 height 32
click at [162, 212] on button "a" at bounding box center [166, 205] width 32 height 32
click at [205, 298] on button "t" at bounding box center [211, 295] width 32 height 32
click at [516, 199] on button "i" at bounding box center [524, 205] width 32 height 32
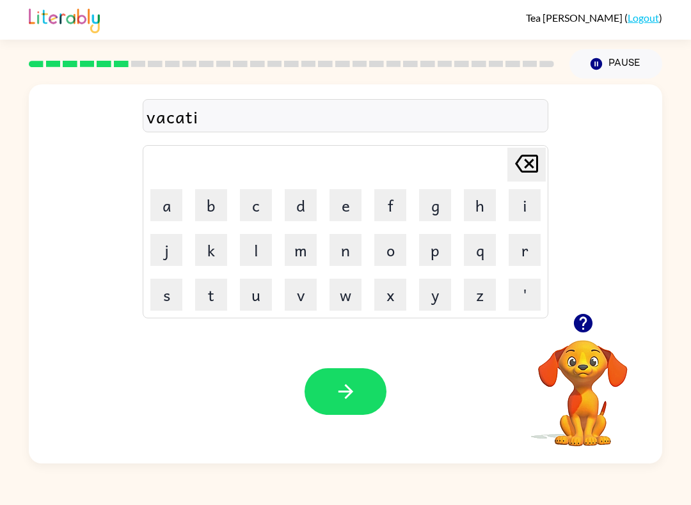
click at [393, 251] on button "o" at bounding box center [390, 250] width 32 height 32
click at [340, 255] on button "n" at bounding box center [345, 250] width 32 height 32
click at [354, 402] on icon "button" at bounding box center [345, 392] width 22 height 22
click at [431, 247] on button "p" at bounding box center [435, 250] width 32 height 32
click at [254, 298] on button "u" at bounding box center [256, 295] width 32 height 32
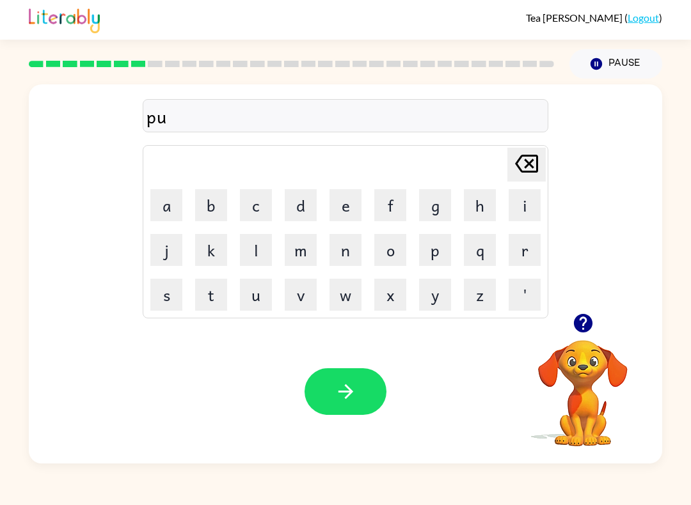
click at [300, 208] on button "d" at bounding box center [301, 205] width 32 height 32
click at [309, 208] on button "d" at bounding box center [301, 205] width 32 height 32
click at [351, 210] on button "e" at bounding box center [345, 205] width 32 height 32
click at [329, 389] on button "button" at bounding box center [345, 391] width 82 height 47
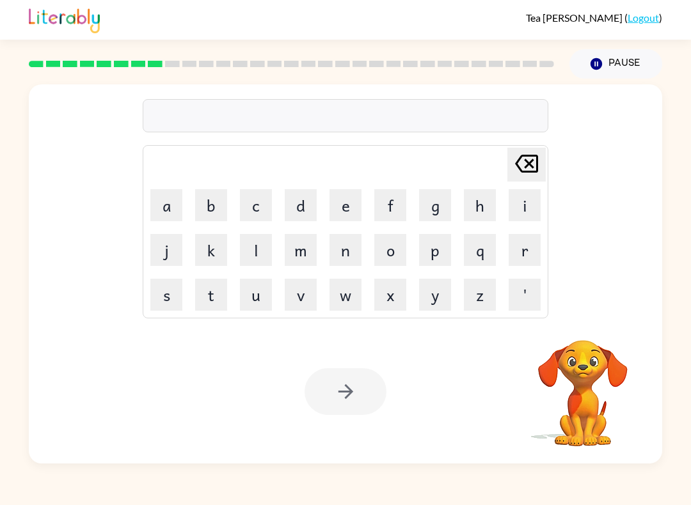
click at [149, 67] on rect at bounding box center [155, 64] width 15 height 6
click at [148, 66] on rect at bounding box center [155, 64] width 15 height 6
click at [145, 68] on div at bounding box center [291, 64] width 540 height 45
click at [145, 67] on rect at bounding box center [138, 64] width 15 height 6
click at [155, 65] on rect at bounding box center [155, 64] width 15 height 6
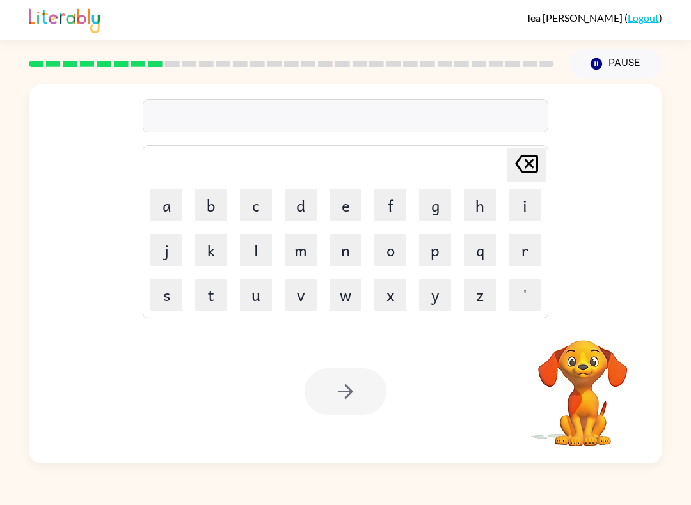
click at [155, 64] on rect at bounding box center [155, 64] width 15 height 6
click at [166, 67] on rect at bounding box center [172, 64] width 15 height 6
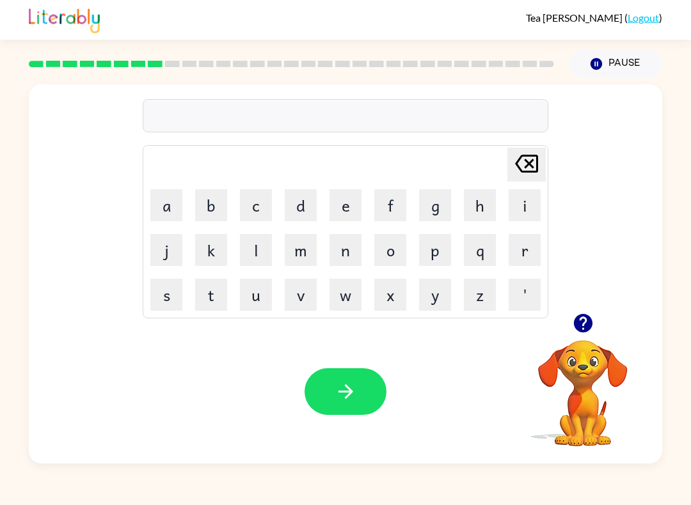
click at [300, 253] on button "m" at bounding box center [301, 250] width 32 height 32
click at [534, 207] on button "i" at bounding box center [524, 205] width 32 height 32
click at [524, 256] on button "r" at bounding box center [524, 250] width 32 height 32
click at [512, 212] on button "i" at bounding box center [524, 205] width 32 height 32
click at [258, 198] on button "c" at bounding box center [256, 205] width 32 height 32
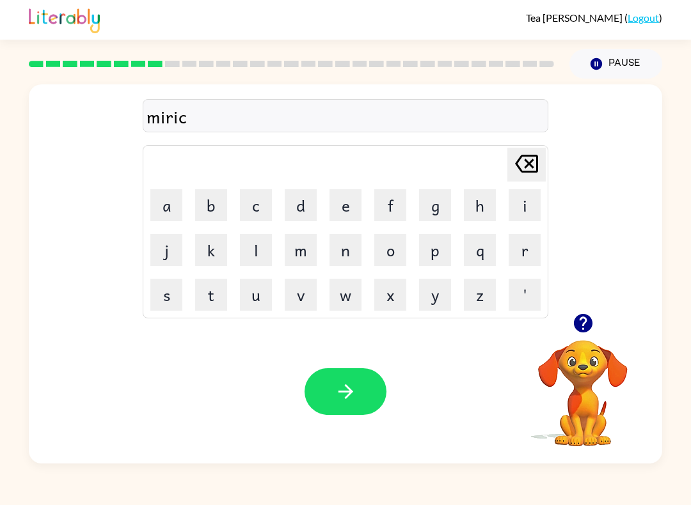
click at [263, 253] on button "l" at bounding box center [256, 250] width 32 height 32
click at [343, 208] on button "e" at bounding box center [345, 205] width 32 height 32
click at [332, 381] on button "button" at bounding box center [345, 391] width 82 height 47
click at [521, 210] on button "i" at bounding box center [524, 205] width 32 height 32
click at [517, 162] on icon at bounding box center [526, 164] width 23 height 18
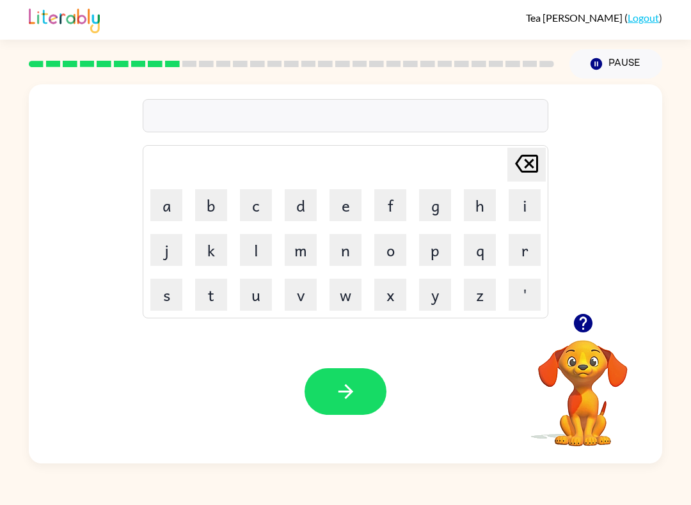
click at [285, 241] on button "m" at bounding box center [301, 250] width 32 height 32
click at [516, 208] on button "i" at bounding box center [524, 205] width 32 height 32
click at [298, 196] on button "d" at bounding box center [301, 205] width 32 height 32
click at [310, 252] on button "m" at bounding box center [301, 250] width 32 height 32
click at [391, 244] on button "o" at bounding box center [390, 250] width 32 height 32
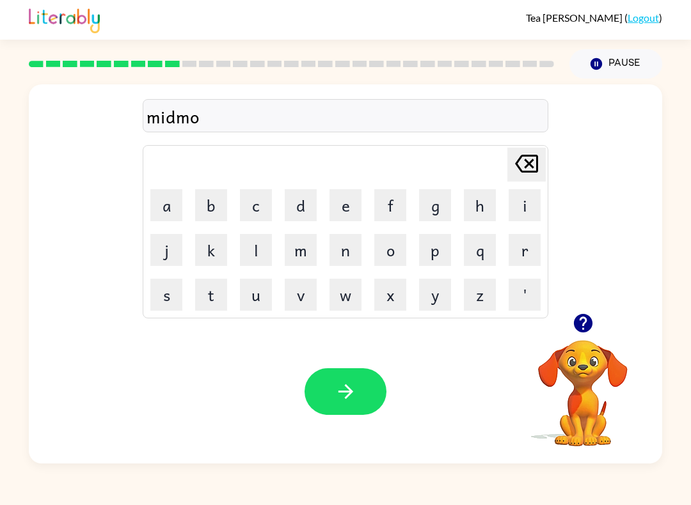
click at [519, 171] on icon "Delete Delete last character input" at bounding box center [526, 163] width 31 height 31
click at [523, 249] on button "r" at bounding box center [524, 250] width 32 height 32
click at [345, 245] on button "n" at bounding box center [345, 250] width 32 height 32
click at [519, 209] on button "i" at bounding box center [524, 205] width 32 height 32
click at [349, 242] on button "n" at bounding box center [345, 250] width 32 height 32
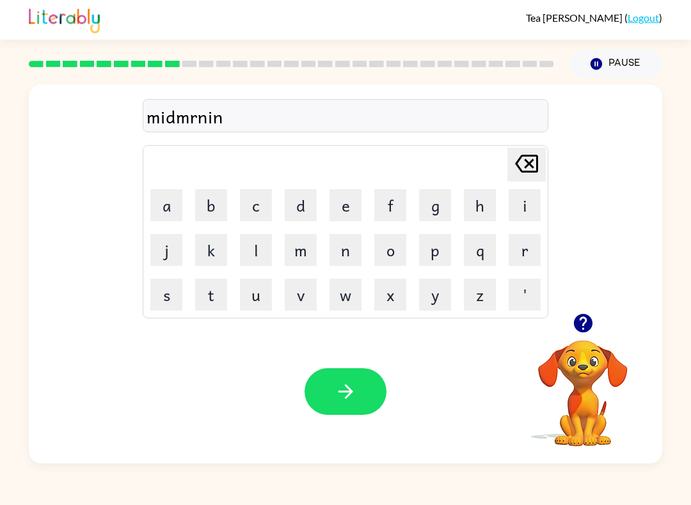
click at [524, 164] on icon "Delete Delete last character input" at bounding box center [526, 163] width 31 height 31
click at [528, 163] on icon at bounding box center [526, 164] width 23 height 18
click at [529, 164] on icon at bounding box center [526, 164] width 23 height 18
click at [400, 250] on button "o" at bounding box center [390, 250] width 32 height 32
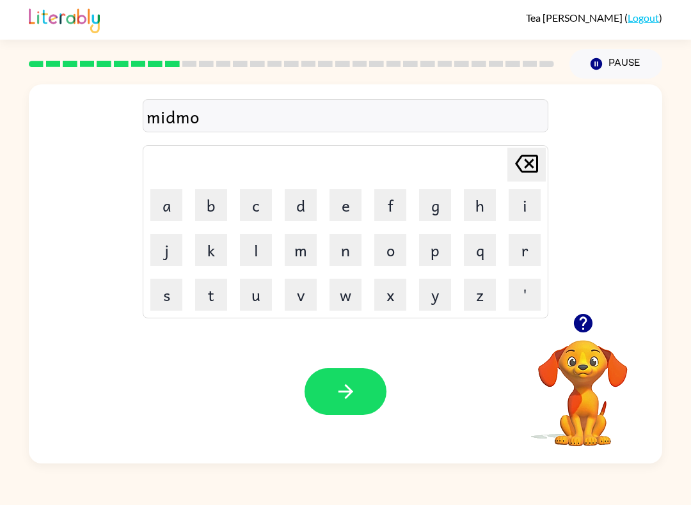
click at [511, 255] on button "r" at bounding box center [524, 250] width 32 height 32
click at [338, 254] on button "n" at bounding box center [345, 250] width 32 height 32
click at [523, 203] on button "i" at bounding box center [524, 205] width 32 height 32
click at [345, 253] on button "n" at bounding box center [345, 250] width 32 height 32
click at [430, 212] on button "g" at bounding box center [435, 205] width 32 height 32
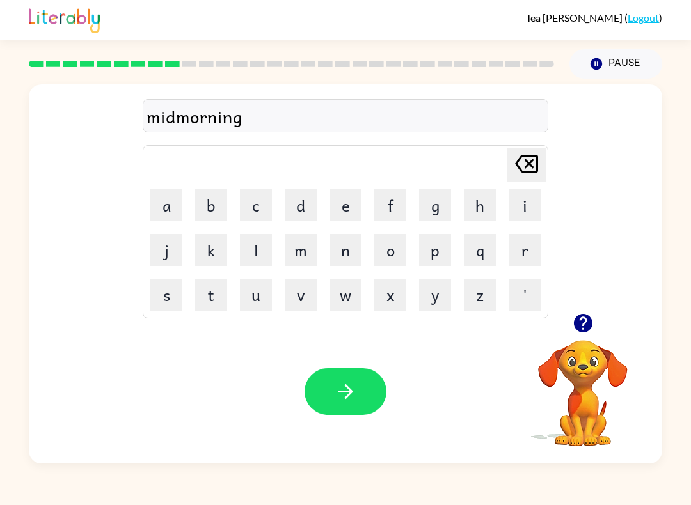
click at [344, 382] on icon "button" at bounding box center [345, 392] width 22 height 22
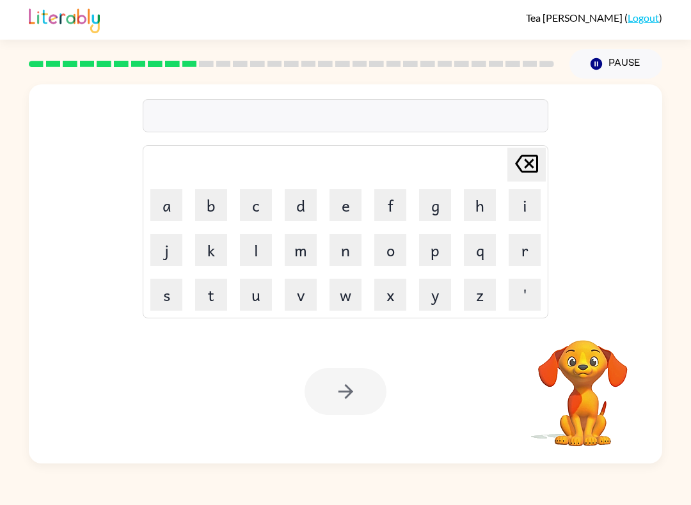
click at [295, 212] on button "d" at bounding box center [301, 205] width 32 height 32
click at [514, 205] on button "i" at bounding box center [524, 205] width 32 height 32
click at [166, 301] on button "s" at bounding box center [166, 295] width 32 height 32
click at [210, 302] on button "t" at bounding box center [211, 295] width 32 height 32
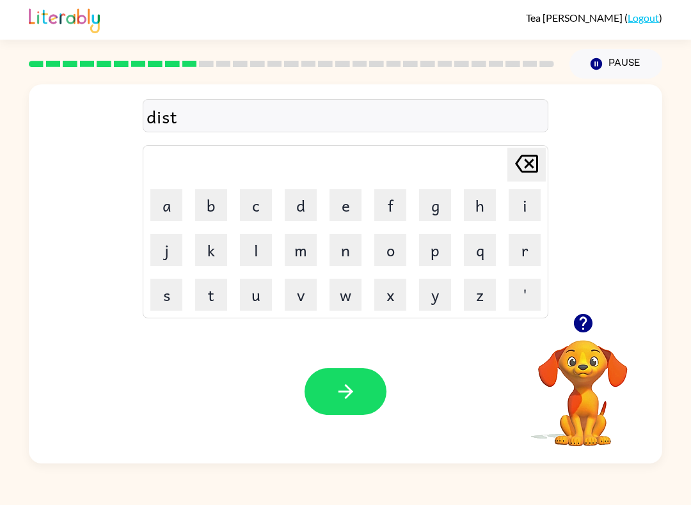
click at [510, 257] on button "r" at bounding box center [524, 250] width 32 height 32
click at [258, 294] on button "u" at bounding box center [256, 295] width 32 height 32
click at [172, 293] on button "s" at bounding box center [166, 295] width 32 height 32
click at [212, 293] on button "t" at bounding box center [211, 295] width 32 height 32
click at [355, 387] on icon "button" at bounding box center [345, 392] width 22 height 22
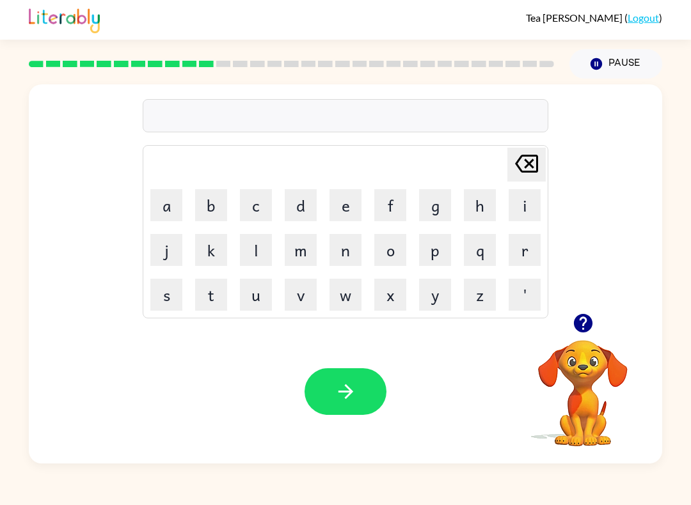
click at [528, 249] on button "r" at bounding box center [524, 250] width 32 height 32
click at [387, 246] on button "o" at bounding box center [390, 250] width 32 height 32
click at [313, 207] on button "d" at bounding box center [301, 205] width 32 height 32
click at [352, 205] on button "e" at bounding box center [345, 205] width 32 height 32
click at [342, 390] on icon "button" at bounding box center [345, 392] width 22 height 22
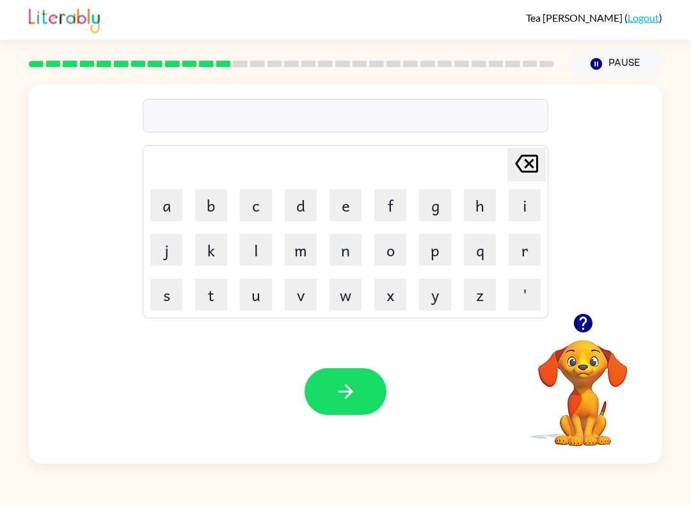
click at [447, 246] on button "p" at bounding box center [435, 250] width 32 height 32
click at [524, 161] on icon "Delete Delete last character input" at bounding box center [526, 163] width 31 height 31
click at [266, 299] on button "u" at bounding box center [256, 295] width 32 height 32
click at [445, 263] on button "p" at bounding box center [435, 250] width 32 height 32
click at [431, 210] on button "g" at bounding box center [435, 205] width 32 height 32
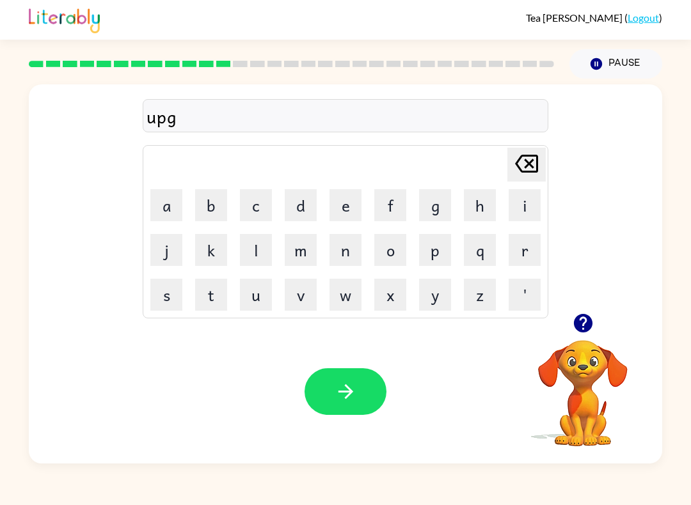
click at [524, 251] on button "r" at bounding box center [524, 250] width 32 height 32
click at [173, 212] on button "a" at bounding box center [166, 205] width 32 height 32
click at [304, 211] on button "d" at bounding box center [301, 205] width 32 height 32
click at [345, 212] on button "e" at bounding box center [345, 205] width 32 height 32
click at [346, 394] on icon "button" at bounding box center [345, 392] width 22 height 22
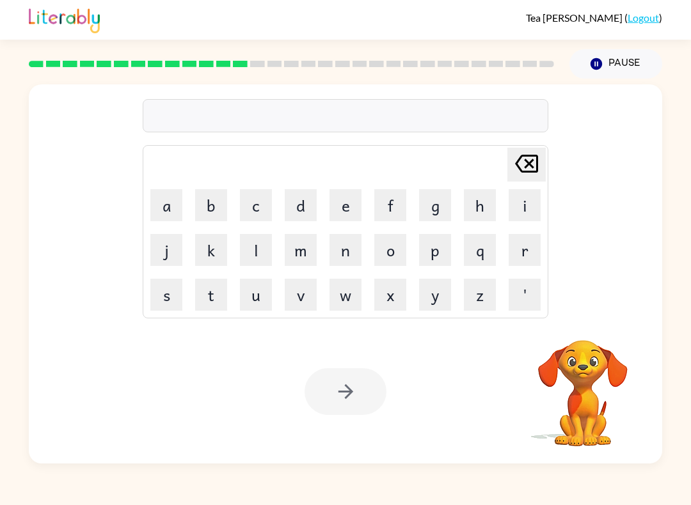
click at [302, 251] on button "m" at bounding box center [301, 250] width 32 height 32
click at [170, 205] on button "a" at bounding box center [166, 205] width 32 height 32
click at [306, 201] on button "d" at bounding box center [301, 205] width 32 height 32
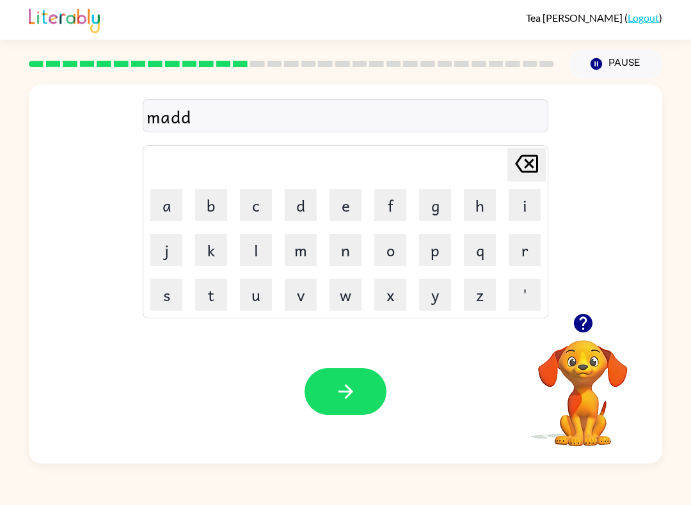
click at [352, 251] on button "n" at bounding box center [345, 250] width 32 height 32
click at [345, 203] on button "e" at bounding box center [345, 205] width 32 height 32
click at [174, 301] on button "s" at bounding box center [166, 295] width 32 height 32
click at [173, 301] on button "s" at bounding box center [166, 295] width 32 height 32
click at [324, 393] on button "button" at bounding box center [345, 391] width 82 height 47
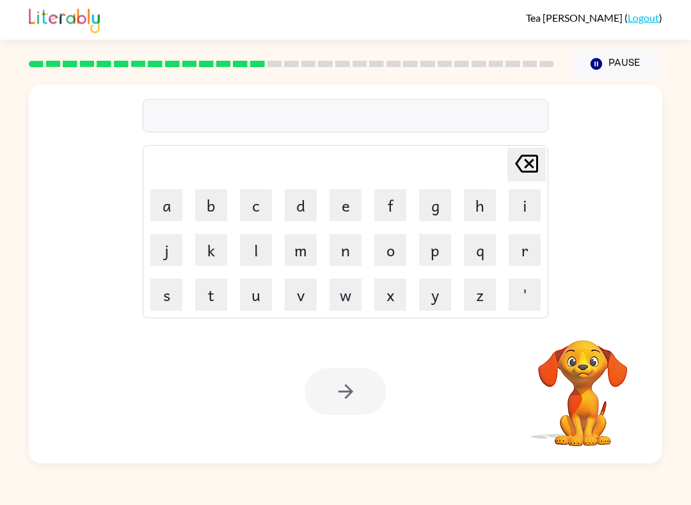
click at [61, 303] on div "Delete Delete last character input a b c d e f g h i j k l m n o p q r s t u v …" at bounding box center [345, 198] width 633 height 229
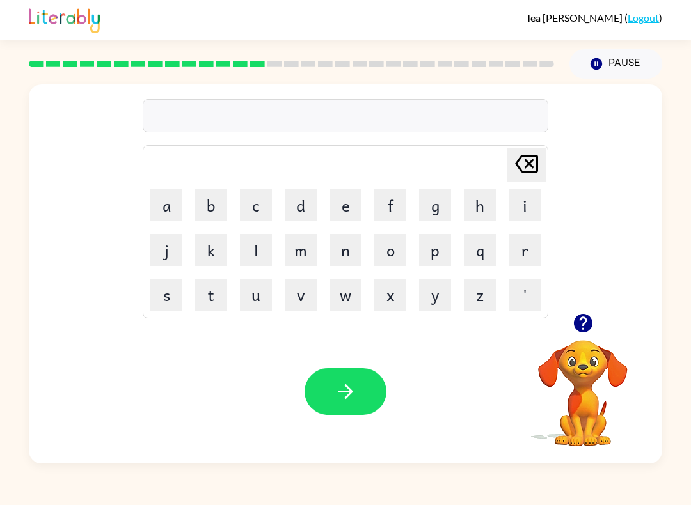
click at [223, 206] on button "b" at bounding box center [211, 205] width 32 height 32
click at [378, 248] on button "o" at bounding box center [390, 250] width 32 height 32
click at [257, 291] on button "u" at bounding box center [256, 295] width 32 height 32
click at [340, 251] on button "n" at bounding box center [345, 250] width 32 height 32
click at [340, 203] on button "e" at bounding box center [345, 205] width 32 height 32
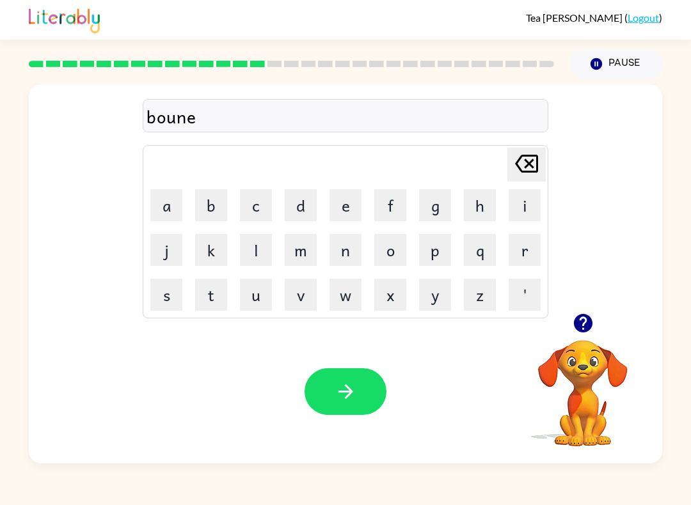
click at [167, 295] on button "s" at bounding box center [166, 295] width 32 height 32
click at [524, 178] on icon "Delete Delete last character input" at bounding box center [526, 163] width 31 height 31
click at [314, 374] on button "button" at bounding box center [345, 391] width 82 height 47
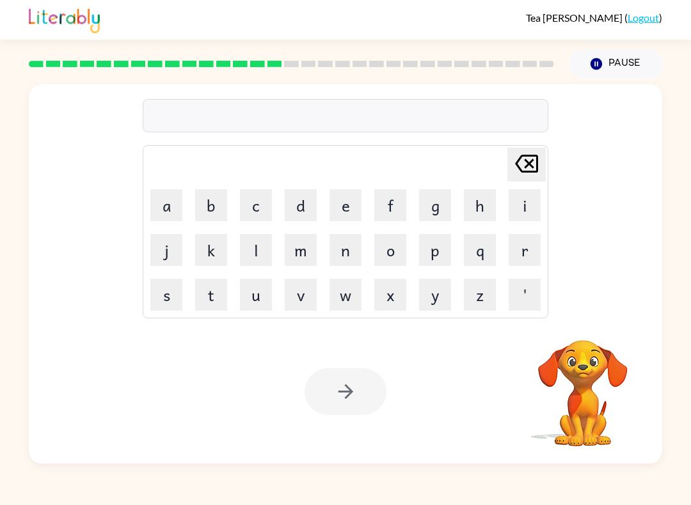
click at [161, 287] on button "s" at bounding box center [166, 295] width 32 height 32
click at [348, 295] on button "w" at bounding box center [345, 295] width 32 height 32
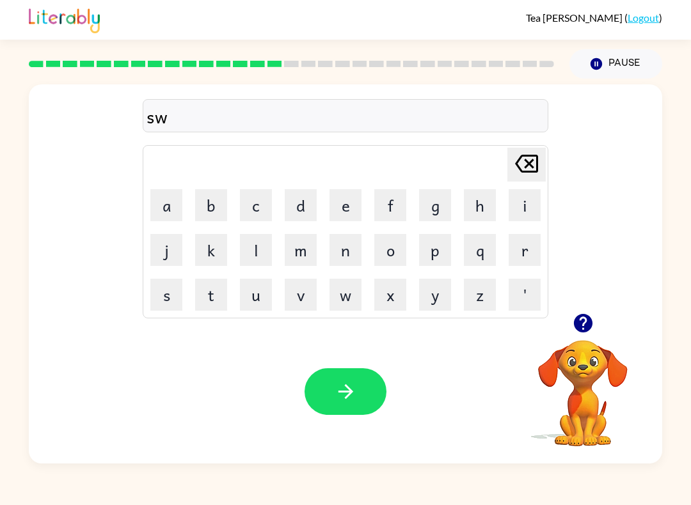
click at [162, 202] on button "a" at bounding box center [166, 205] width 32 height 32
click at [526, 249] on button "r" at bounding box center [524, 250] width 32 height 32
click at [302, 249] on button "m" at bounding box center [301, 250] width 32 height 32
click at [344, 388] on icon "button" at bounding box center [345, 392] width 22 height 22
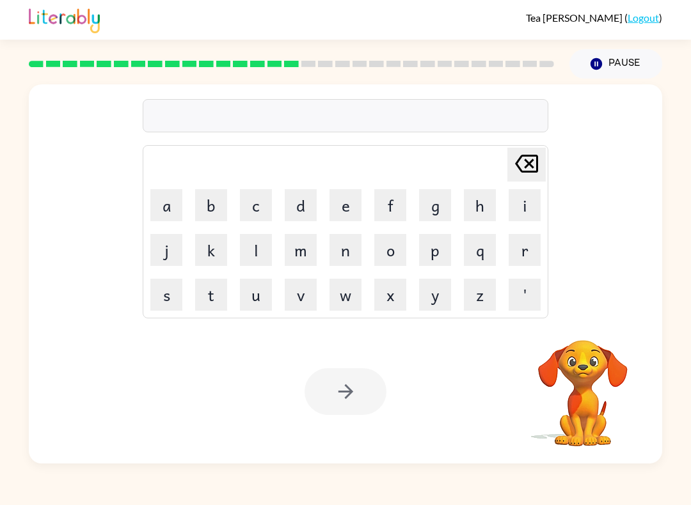
click at [628, 5] on div "Tea Pacione ( Logout )" at bounding box center [345, 20] width 633 height 40
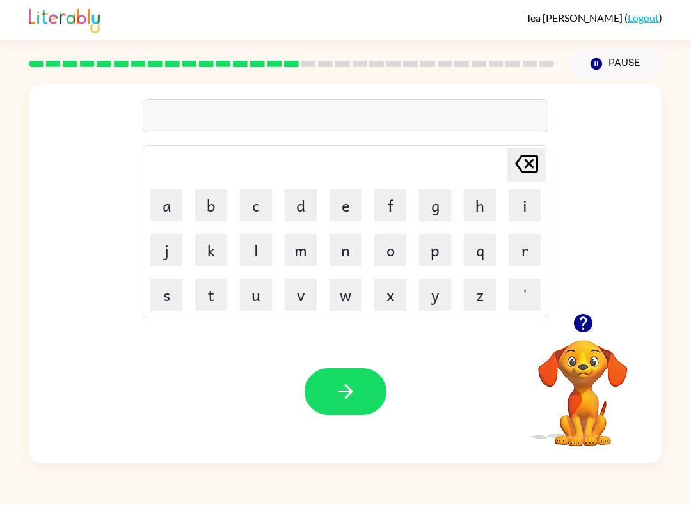
click at [519, 248] on button "r" at bounding box center [524, 250] width 32 height 32
click at [20, 444] on div "r Delete Delete last character input a b c d e f g h i j k l m n o p q r s t u …" at bounding box center [345, 271] width 691 height 385
click at [175, 196] on button "a" at bounding box center [166, 205] width 32 height 32
click at [299, 244] on button "m" at bounding box center [301, 250] width 32 height 32
click at [334, 381] on icon "button" at bounding box center [345, 392] width 22 height 22
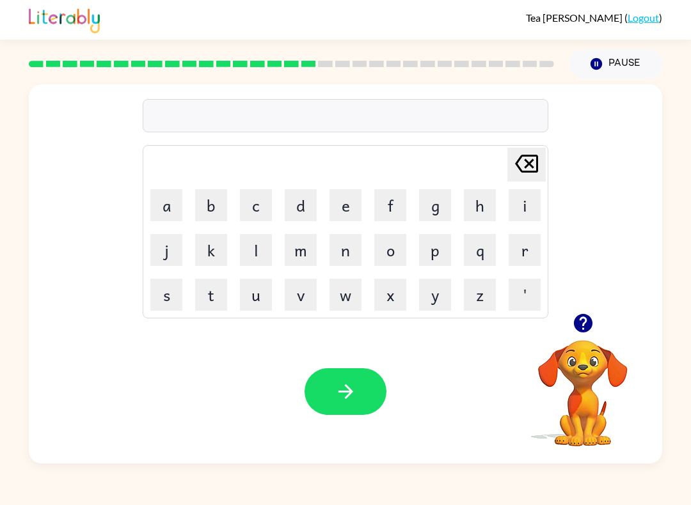
click at [583, 323] on icon "button" at bounding box center [582, 323] width 19 height 19
click at [270, 478] on div "Tea Pacione ( Logout ) Pause Pause Delete Delete last character input a b c d e…" at bounding box center [345, 252] width 691 height 505
click at [212, 204] on button "b" at bounding box center [211, 205] width 32 height 32
click at [514, 259] on button "r" at bounding box center [524, 250] width 32 height 32
click at [517, 201] on button "i" at bounding box center [524, 205] width 32 height 32
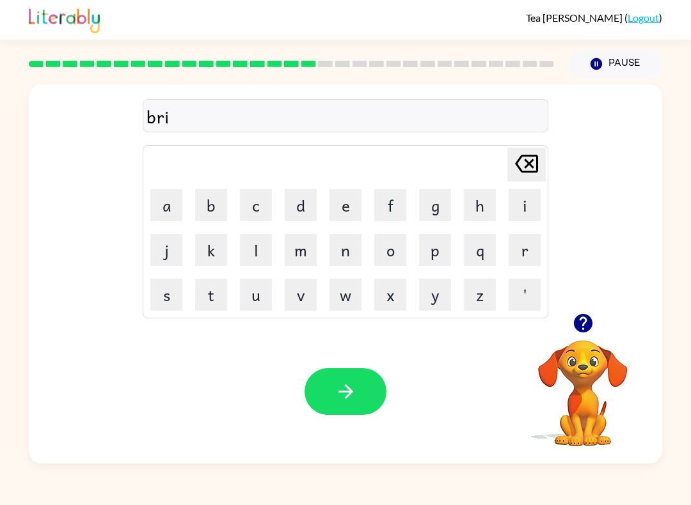
click at [311, 262] on button "m" at bounding box center [301, 250] width 32 height 32
click at [530, 210] on button "i" at bounding box center [524, 205] width 32 height 32
click at [347, 265] on button "n" at bounding box center [345, 250] width 32 height 32
click at [441, 208] on button "g" at bounding box center [435, 205] width 32 height 32
click at [365, 381] on button "button" at bounding box center [345, 391] width 82 height 47
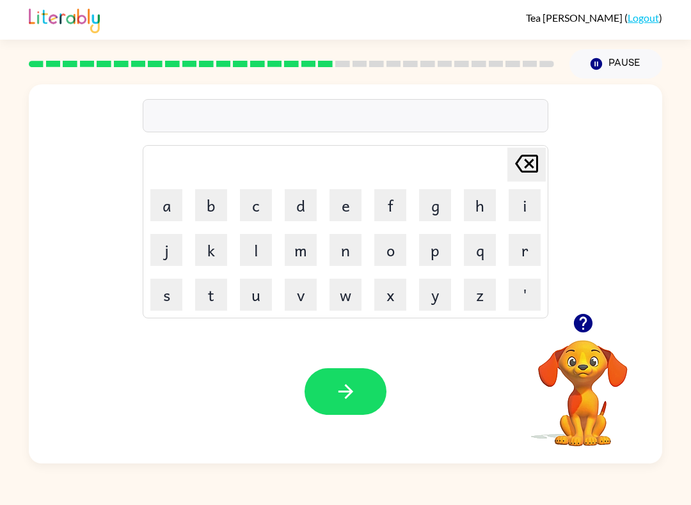
click at [595, 313] on button "button" at bounding box center [583, 323] width 33 height 33
click at [517, 245] on button "r" at bounding box center [524, 250] width 32 height 32
click at [517, 198] on button "i" at bounding box center [524, 205] width 32 height 32
click at [168, 292] on button "s" at bounding box center [166, 295] width 32 height 32
click at [259, 205] on button "c" at bounding box center [256, 205] width 32 height 32
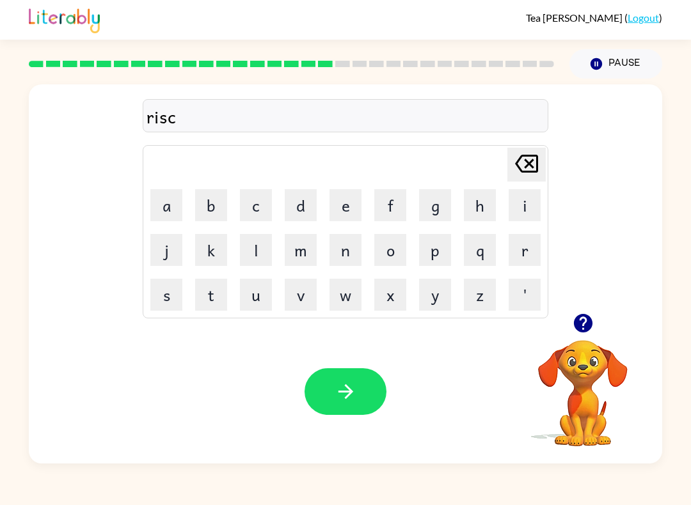
click at [523, 205] on button "i" at bounding box center [524, 205] width 32 height 32
click at [340, 214] on button "e" at bounding box center [345, 205] width 32 height 32
click at [169, 289] on button "s" at bounding box center [166, 295] width 32 height 32
click at [214, 290] on button "t" at bounding box center [211, 295] width 32 height 32
click at [323, 383] on button "button" at bounding box center [345, 391] width 82 height 47
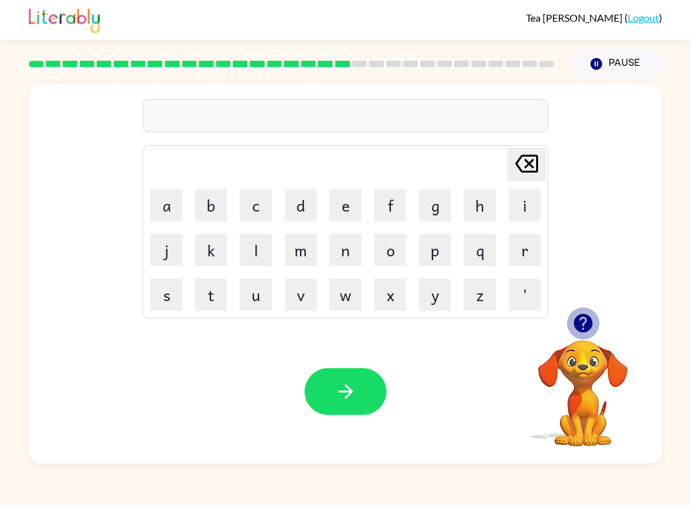
click at [585, 311] on button "button" at bounding box center [583, 323] width 33 height 33
click at [179, 196] on button "a" at bounding box center [166, 205] width 32 height 32
click at [525, 252] on button "r" at bounding box center [524, 250] width 32 height 32
click at [265, 209] on button "c" at bounding box center [256, 205] width 32 height 32
click at [487, 205] on button "h" at bounding box center [480, 205] width 32 height 32
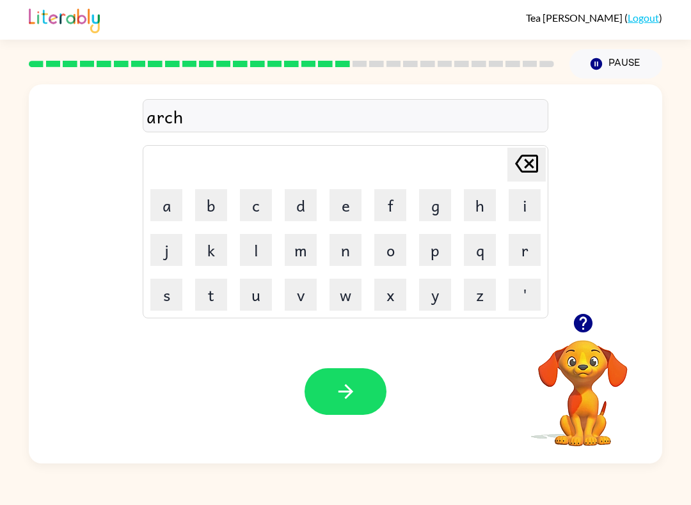
click at [347, 294] on button "w" at bounding box center [345, 295] width 32 height 32
click at [180, 202] on button "a" at bounding box center [166, 205] width 32 height 32
click at [437, 299] on button "y" at bounding box center [435, 295] width 32 height 32
click at [303, 411] on div "Your browser must support playing .mp4 files to use Literably. Please try using…" at bounding box center [345, 392] width 633 height 144
click at [331, 415] on button "button" at bounding box center [345, 391] width 82 height 47
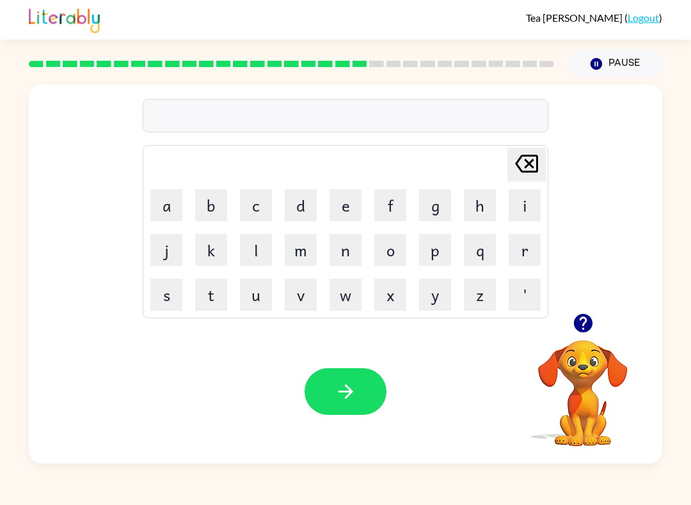
click at [386, 210] on button "f" at bounding box center [390, 205] width 32 height 32
click at [386, 246] on button "o" at bounding box center [390, 250] width 32 height 32
click at [249, 249] on button "l" at bounding box center [256, 250] width 32 height 32
click at [249, 248] on button "l" at bounding box center [256, 250] width 32 height 32
click at [390, 249] on button "o" at bounding box center [390, 250] width 32 height 32
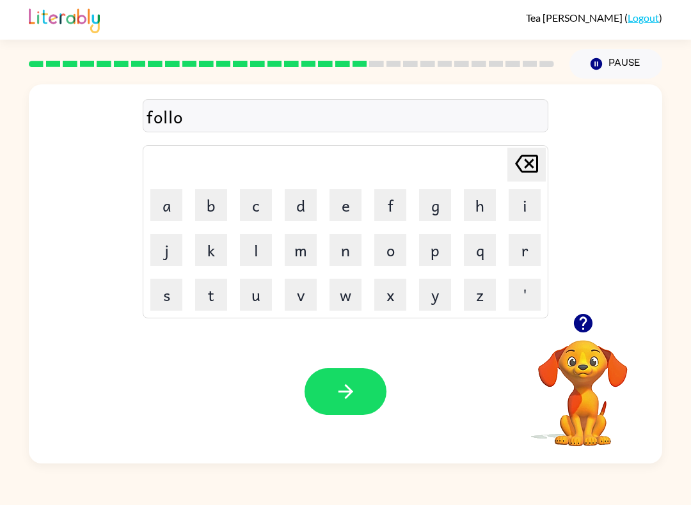
click at [352, 305] on button "w" at bounding box center [345, 295] width 32 height 32
click at [333, 210] on button "e" at bounding box center [345, 205] width 32 height 32
click at [290, 214] on button "d" at bounding box center [301, 205] width 32 height 32
click at [357, 382] on button "button" at bounding box center [345, 391] width 82 height 47
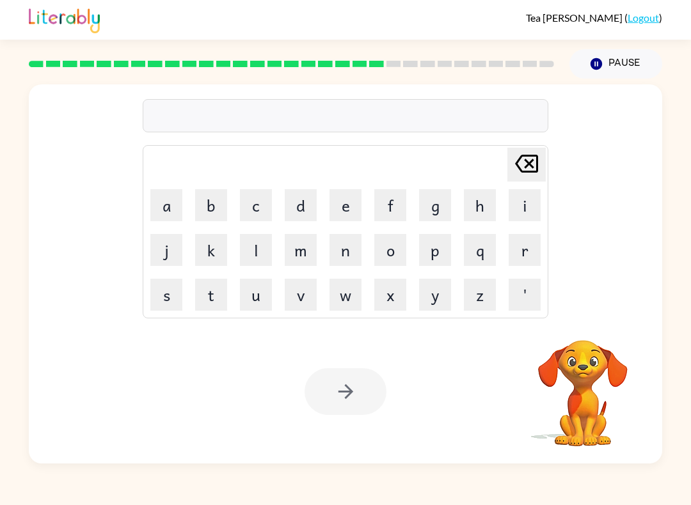
click at [161, 292] on button "s" at bounding box center [166, 295] width 32 height 32
click at [333, 207] on button "e" at bounding box center [345, 205] width 32 height 32
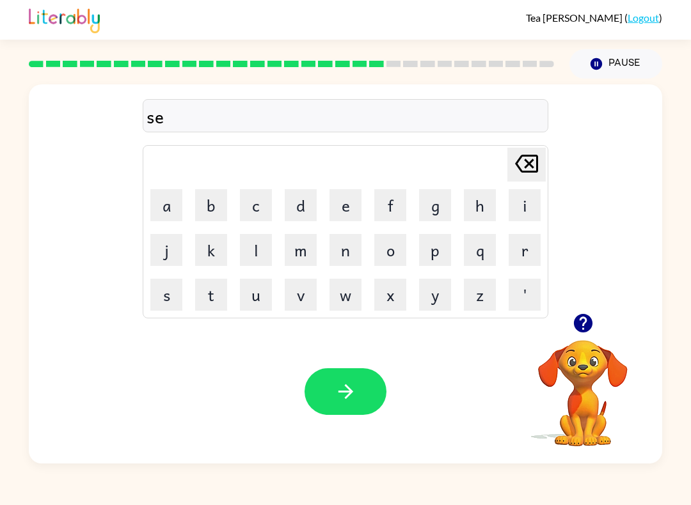
click at [339, 252] on button "n" at bounding box center [345, 250] width 32 height 32
click at [166, 310] on button "s" at bounding box center [166, 295] width 32 height 32
click at [536, 164] on icon at bounding box center [526, 164] width 23 height 18
click at [208, 300] on button "t" at bounding box center [211, 295] width 32 height 32
click at [348, 205] on button "e" at bounding box center [345, 205] width 32 height 32
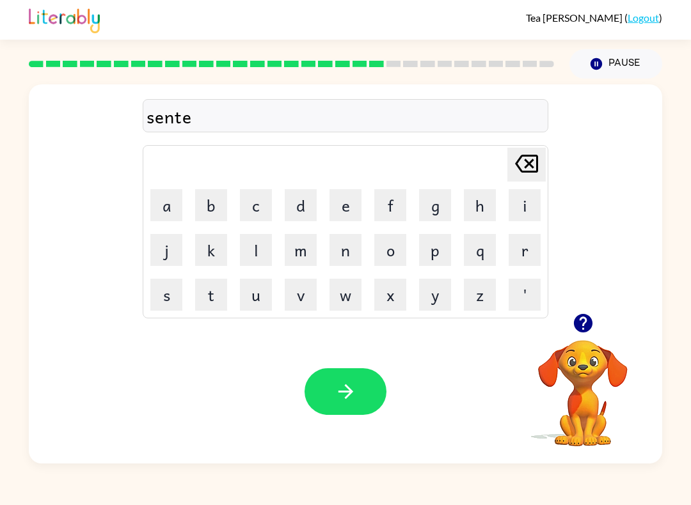
click at [483, 254] on button "q" at bounding box center [480, 250] width 32 height 32
click at [528, 179] on icon "Delete Delete last character input" at bounding box center [526, 163] width 31 height 31
click at [434, 255] on button "p" at bounding box center [435, 250] width 32 height 32
click at [525, 211] on button "i" at bounding box center [524, 205] width 32 height 32
click at [344, 213] on button "e" at bounding box center [345, 205] width 32 height 32
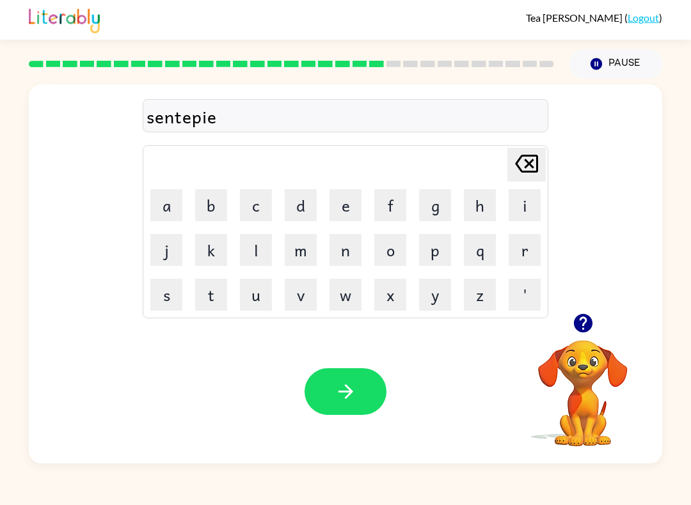
click at [303, 208] on button "d" at bounding box center [301, 205] width 32 height 32
click at [349, 392] on icon "button" at bounding box center [345, 391] width 15 height 15
click at [584, 326] on icon "button" at bounding box center [582, 323] width 19 height 19
click at [178, 295] on button "s" at bounding box center [166, 295] width 32 height 32
click at [269, 299] on button "u" at bounding box center [256, 295] width 32 height 32
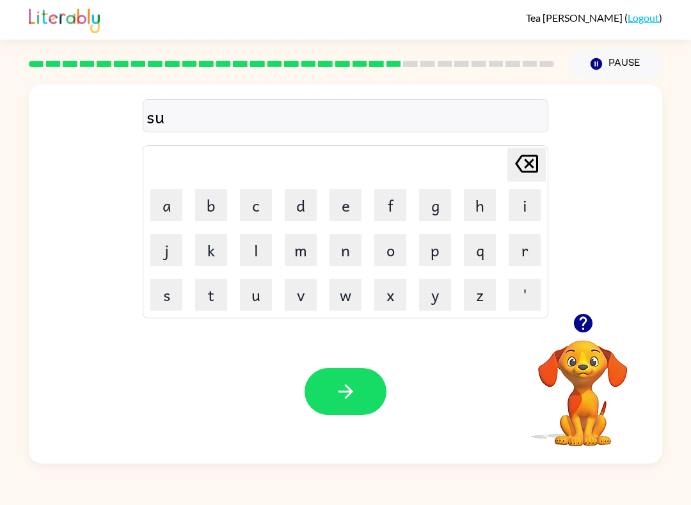
click at [161, 294] on button "s" at bounding box center [166, 295] width 32 height 32
click at [217, 296] on button "t" at bounding box center [211, 295] width 32 height 32
click at [172, 204] on button "a" at bounding box center [166, 205] width 32 height 32
click at [512, 214] on button "i" at bounding box center [524, 205] width 32 height 32
click at [347, 253] on button "n" at bounding box center [345, 250] width 32 height 32
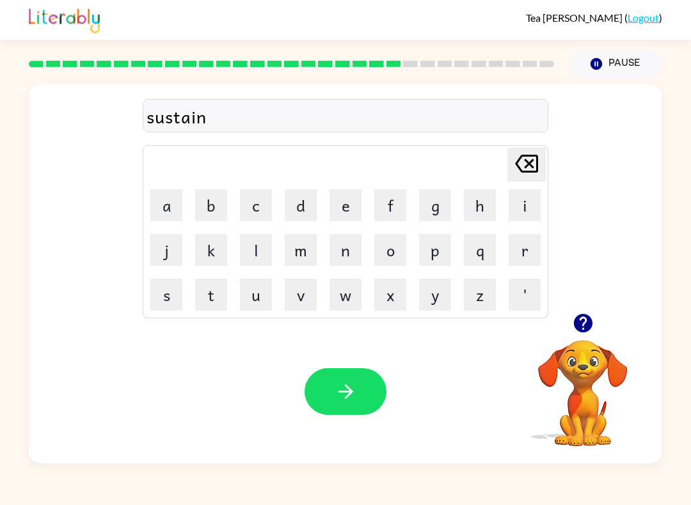
click at [349, 393] on icon "button" at bounding box center [345, 392] width 22 height 22
click at [578, 322] on icon "button" at bounding box center [582, 323] width 19 height 19
click at [389, 208] on button "f" at bounding box center [390, 205] width 32 height 32
click at [388, 261] on button "o" at bounding box center [390, 250] width 32 height 32
click at [524, 260] on button "r" at bounding box center [524, 250] width 32 height 32
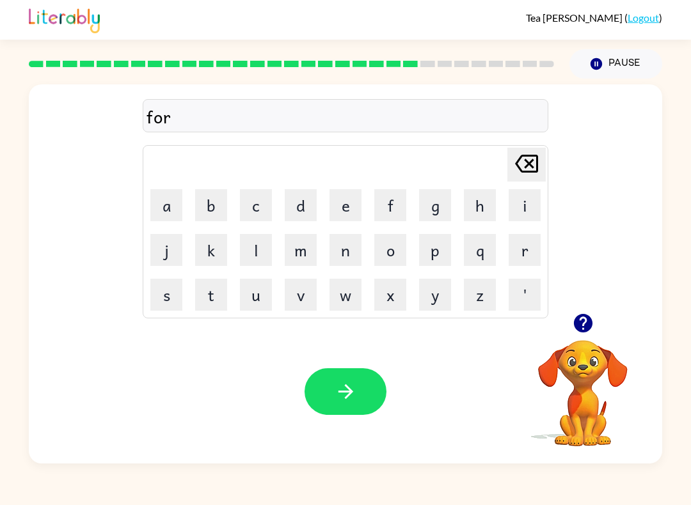
click at [335, 288] on button "w" at bounding box center [345, 295] width 32 height 32
click at [386, 249] on button "o" at bounding box center [390, 250] width 32 height 32
click at [175, 203] on button "a" at bounding box center [166, 205] width 32 height 32
click at [524, 252] on button "r" at bounding box center [524, 250] width 32 height 32
click at [311, 214] on button "d" at bounding box center [301, 205] width 32 height 32
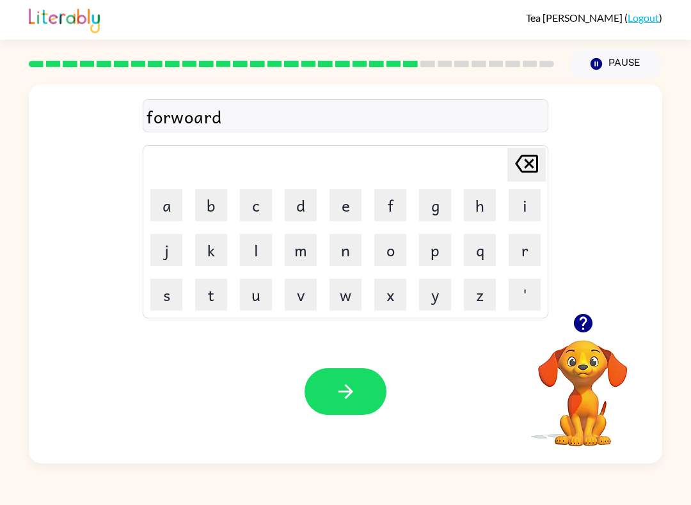
click at [347, 393] on icon "button" at bounding box center [345, 392] width 22 height 22
click at [518, 256] on button "r" at bounding box center [524, 250] width 32 height 32
click at [330, 194] on button "e" at bounding box center [345, 205] width 32 height 32
click at [246, 253] on button "l" at bounding box center [256, 250] width 32 height 32
click at [165, 197] on button "a" at bounding box center [166, 205] width 32 height 32
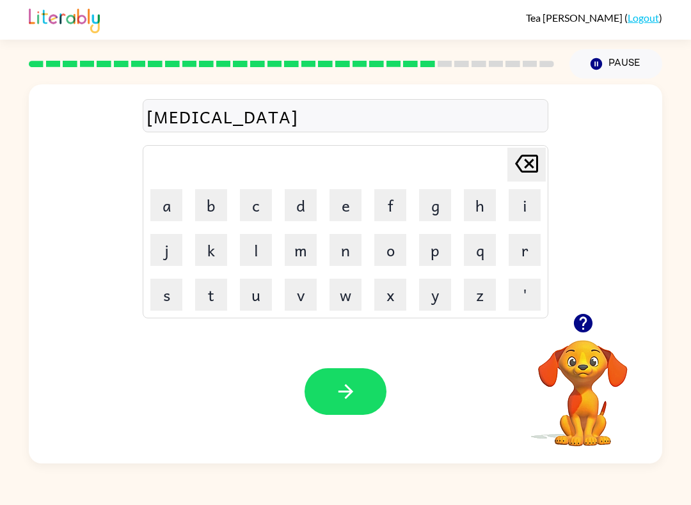
click at [212, 279] on button "t" at bounding box center [211, 295] width 32 height 32
click at [350, 205] on button "e" at bounding box center [345, 205] width 32 height 32
click at [304, 201] on button "d" at bounding box center [301, 205] width 32 height 32
click at [368, 404] on button "button" at bounding box center [345, 391] width 82 height 47
click at [584, 322] on icon "button" at bounding box center [582, 323] width 19 height 19
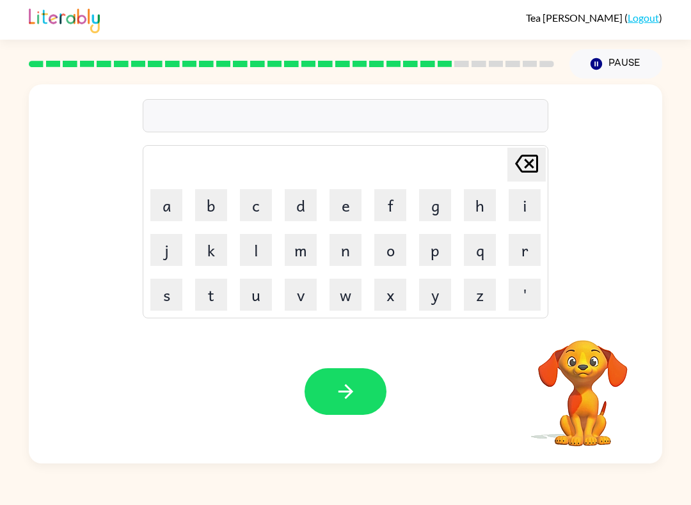
click at [438, 198] on button "g" at bounding box center [435, 205] width 32 height 32
click at [379, 260] on button "o" at bounding box center [390, 250] width 32 height 32
click at [207, 212] on button "b" at bounding box center [211, 205] width 32 height 32
click at [252, 248] on button "l" at bounding box center [256, 250] width 32 height 32
click at [516, 205] on button "i" at bounding box center [524, 205] width 32 height 32
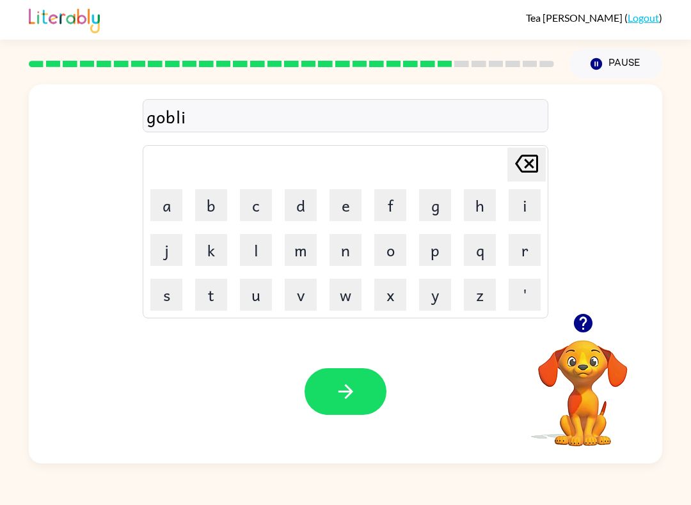
click at [370, 249] on td "o" at bounding box center [389, 249] width 43 height 43
click at [335, 249] on button "n" at bounding box center [345, 250] width 32 height 32
click at [347, 365] on div "Your browser must support playing .mp4 files to use Literably. Please try using…" at bounding box center [345, 392] width 633 height 144
click at [334, 382] on icon "button" at bounding box center [345, 392] width 22 height 22
click at [574, 320] on icon "button" at bounding box center [583, 323] width 22 height 22
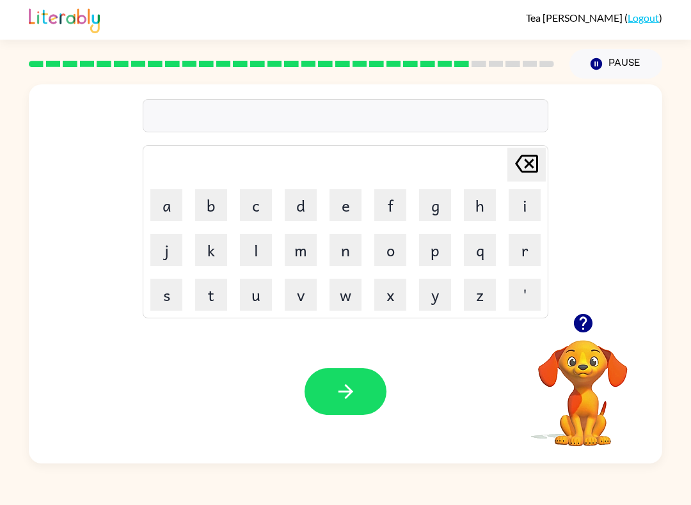
click at [583, 328] on icon "button" at bounding box center [582, 323] width 19 height 19
click at [244, 249] on button "l" at bounding box center [256, 250] width 32 height 32
click at [256, 301] on button "u" at bounding box center [256, 295] width 32 height 32
click at [292, 253] on button "m" at bounding box center [301, 250] width 32 height 32
click at [219, 200] on button "b" at bounding box center [211, 205] width 32 height 32
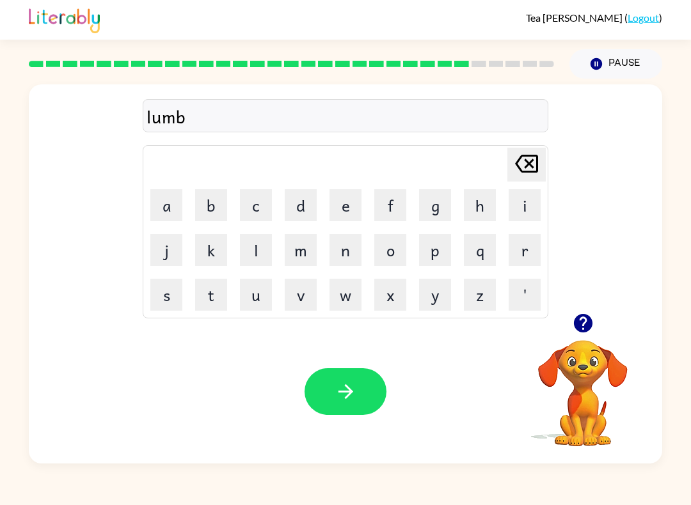
click at [342, 217] on button "e" at bounding box center [345, 205] width 32 height 32
click at [524, 258] on button "r" at bounding box center [524, 250] width 32 height 32
click at [165, 244] on button "j" at bounding box center [166, 250] width 32 height 32
click at [174, 196] on button "a" at bounding box center [166, 205] width 32 height 32
click at [249, 210] on button "c" at bounding box center [256, 205] width 32 height 32
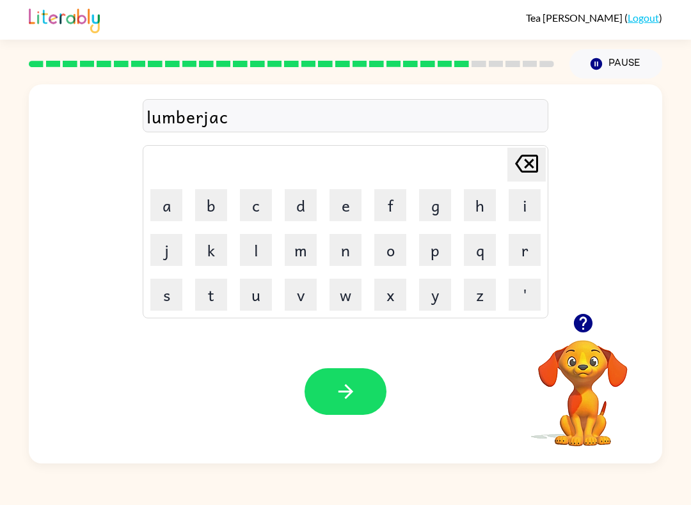
click at [670, 66] on div "Tea Pacione ( Logout ) Pause Pause lumberjac Delete Delete last character input…" at bounding box center [345, 252] width 691 height 505
click at [216, 254] on button "k" at bounding box center [211, 250] width 32 height 32
click at [344, 379] on button "button" at bounding box center [345, 391] width 82 height 47
click at [587, 336] on button "button" at bounding box center [583, 323] width 33 height 33
click at [585, 326] on icon "button" at bounding box center [582, 323] width 19 height 19
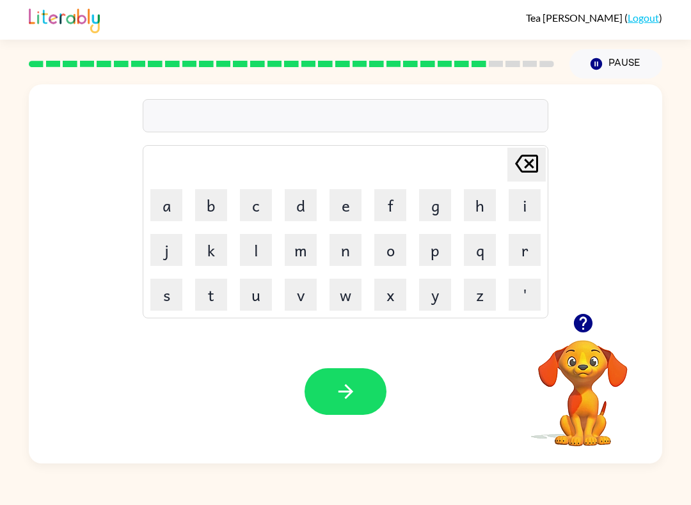
click at [589, 336] on button "button" at bounding box center [583, 323] width 33 height 33
click at [441, 248] on button "p" at bounding box center [435, 250] width 32 height 32
click at [174, 196] on button "a" at bounding box center [166, 205] width 32 height 32
click at [516, 253] on button "r" at bounding box center [524, 250] width 32 height 32
click at [175, 293] on button "s" at bounding box center [166, 295] width 32 height 32
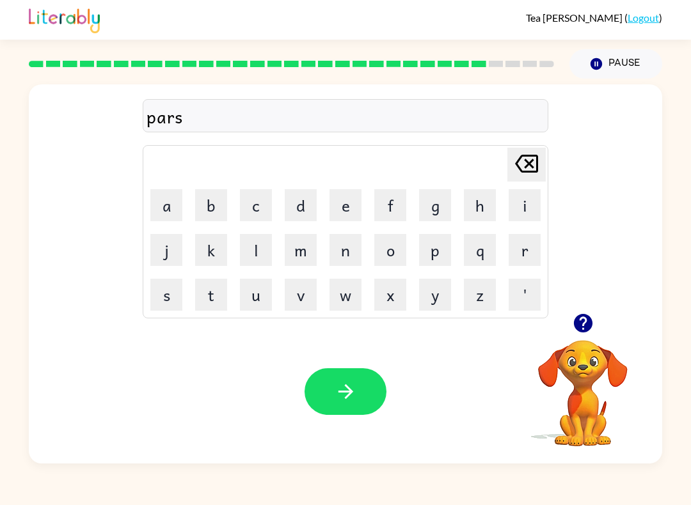
click at [344, 210] on button "e" at bounding box center [345, 205] width 32 height 32
click at [357, 397] on button "button" at bounding box center [345, 391] width 82 height 47
click at [204, 286] on button "t" at bounding box center [211, 295] width 32 height 32
click at [480, 207] on button "h" at bounding box center [480, 205] width 32 height 32
click at [515, 205] on button "i" at bounding box center [524, 205] width 32 height 32
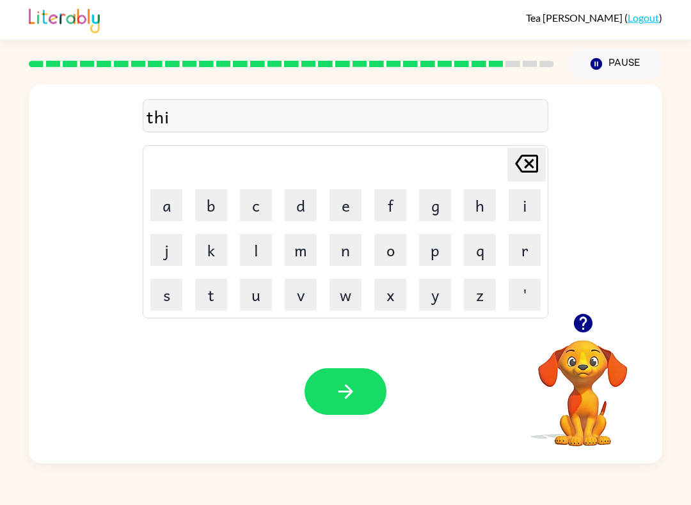
click at [347, 236] on button "n" at bounding box center [345, 250] width 32 height 32
click at [346, 379] on button "button" at bounding box center [345, 391] width 82 height 47
click at [169, 297] on button "s" at bounding box center [166, 295] width 32 height 32
click at [510, 199] on button "i" at bounding box center [524, 205] width 32 height 32
click at [244, 252] on button "l" at bounding box center [256, 250] width 32 height 32
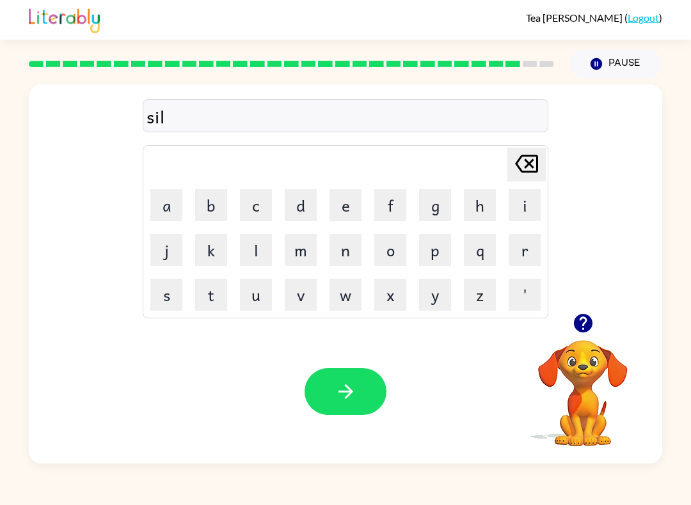
click at [296, 285] on button "v" at bounding box center [301, 295] width 32 height 32
click at [352, 210] on button "e" at bounding box center [345, 205] width 32 height 32
click at [531, 249] on button "r" at bounding box center [524, 250] width 32 height 32
click at [351, 293] on button "w" at bounding box center [345, 295] width 32 height 32
click at [354, 210] on button "e" at bounding box center [345, 205] width 32 height 32
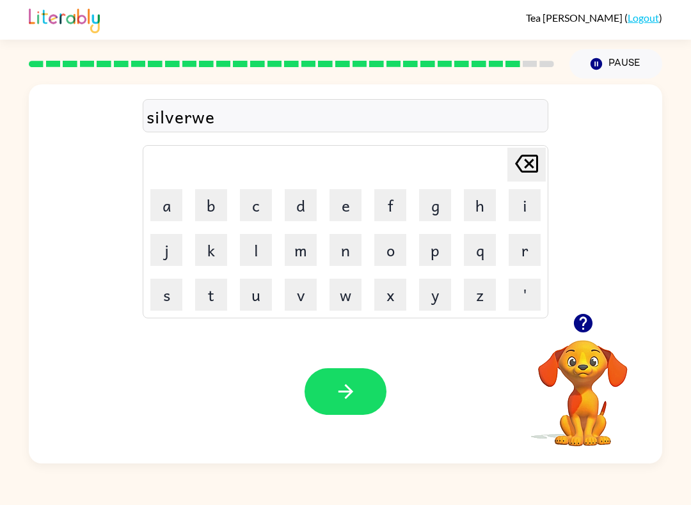
click at [166, 196] on button "a" at bounding box center [166, 205] width 32 height 32
click at [535, 249] on button "r" at bounding box center [524, 250] width 32 height 32
click at [359, 375] on button "button" at bounding box center [345, 391] width 82 height 47
click at [251, 295] on button "u" at bounding box center [256, 295] width 32 height 32
click at [344, 253] on button "n" at bounding box center [345, 250] width 32 height 32
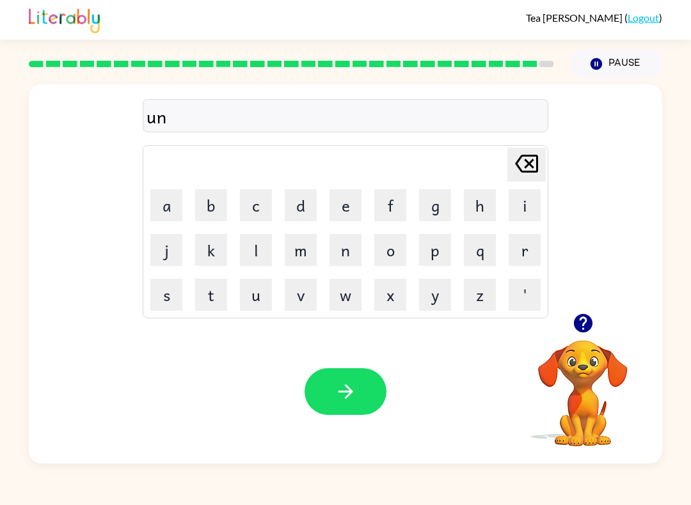
click at [167, 200] on button "a" at bounding box center [166, 205] width 32 height 32
click at [386, 214] on button "f" at bounding box center [390, 205] width 32 height 32
click at [453, 429] on div "Your browser must support playing .mp4 files to use Literably. Please try using…" at bounding box center [345, 392] width 633 height 144
click at [519, 255] on button "r" at bounding box center [524, 250] width 32 height 32
click at [171, 204] on button "a" at bounding box center [166, 205] width 32 height 32
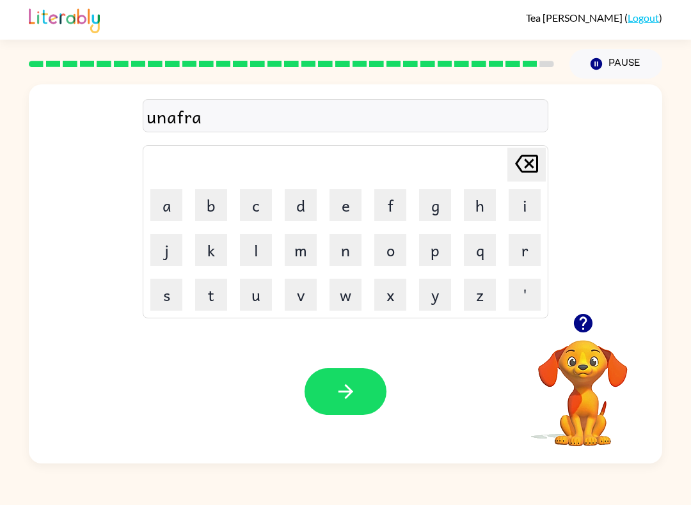
click at [522, 207] on button "i" at bounding box center [524, 205] width 32 height 32
click at [295, 208] on button "d" at bounding box center [301, 205] width 32 height 32
click at [365, 376] on button "button" at bounding box center [345, 391] width 82 height 47
